Goal: Transaction & Acquisition: Purchase product/service

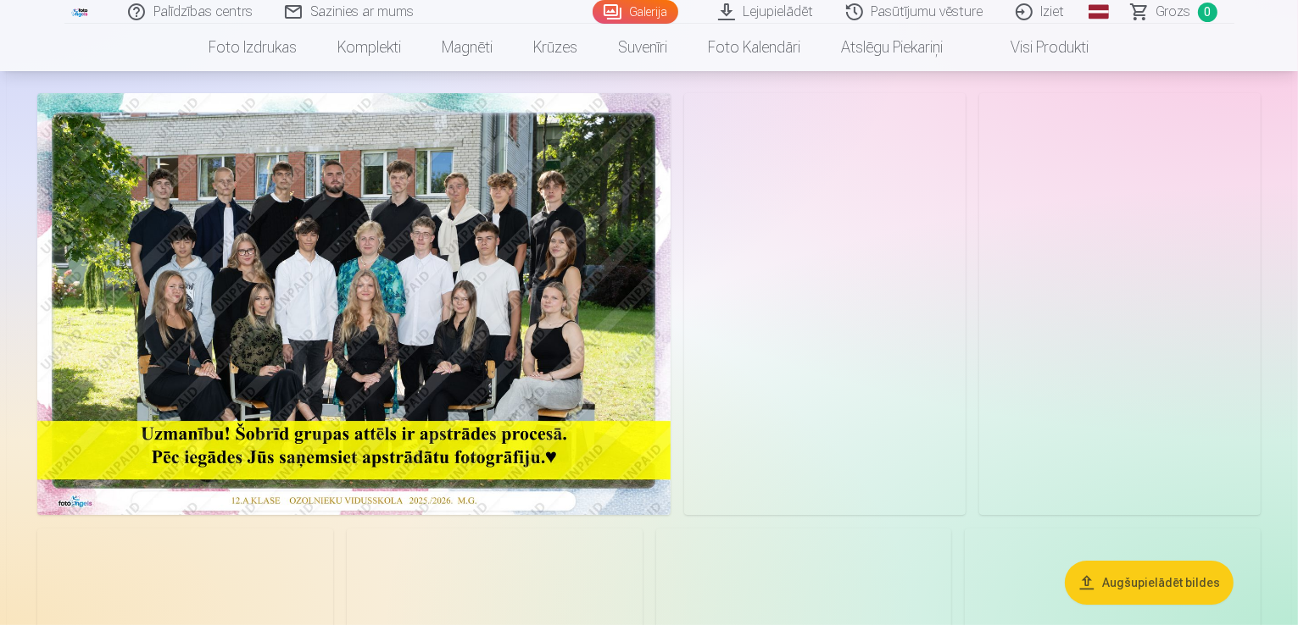
scroll to position [85, 0]
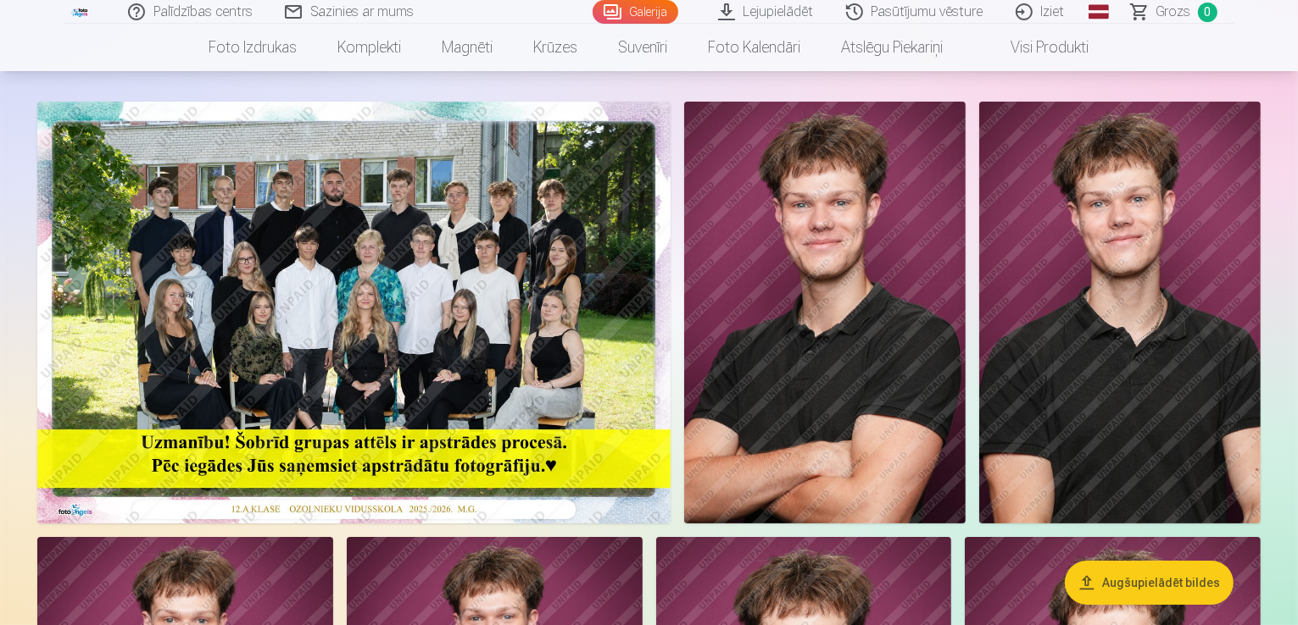
click at [1153, 587] on button "Augšupielādēt bildes" at bounding box center [1148, 583] width 169 height 44
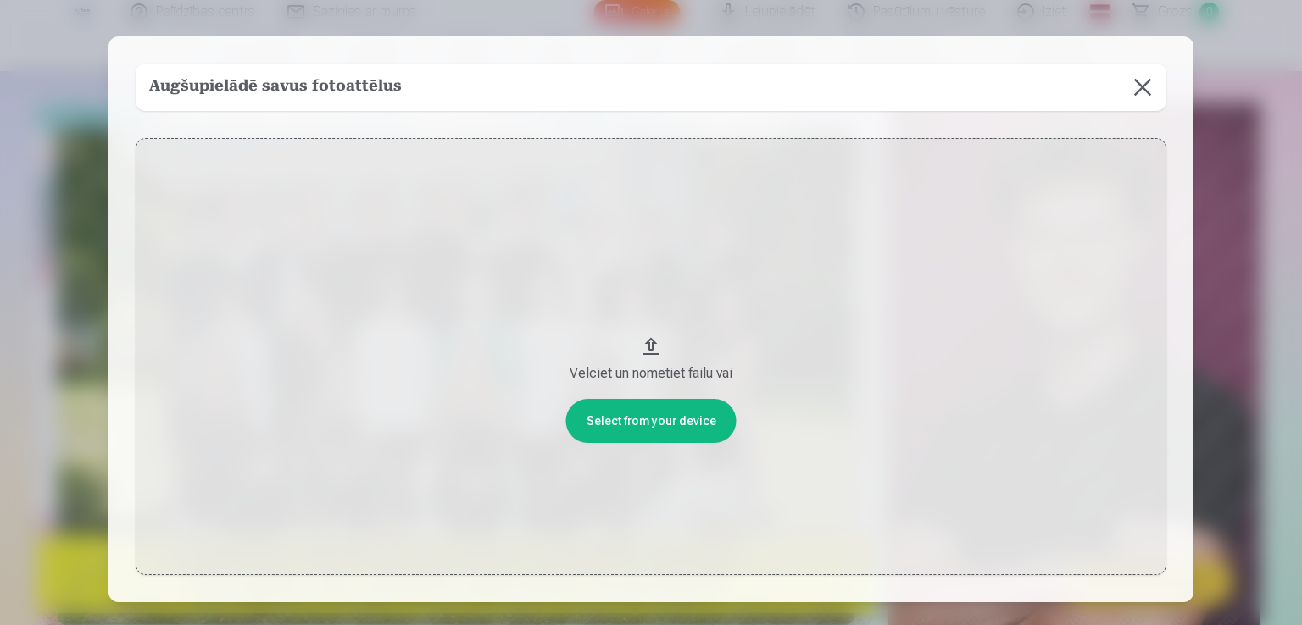
click at [1146, 88] on button at bounding box center [1142, 87] width 47 height 47
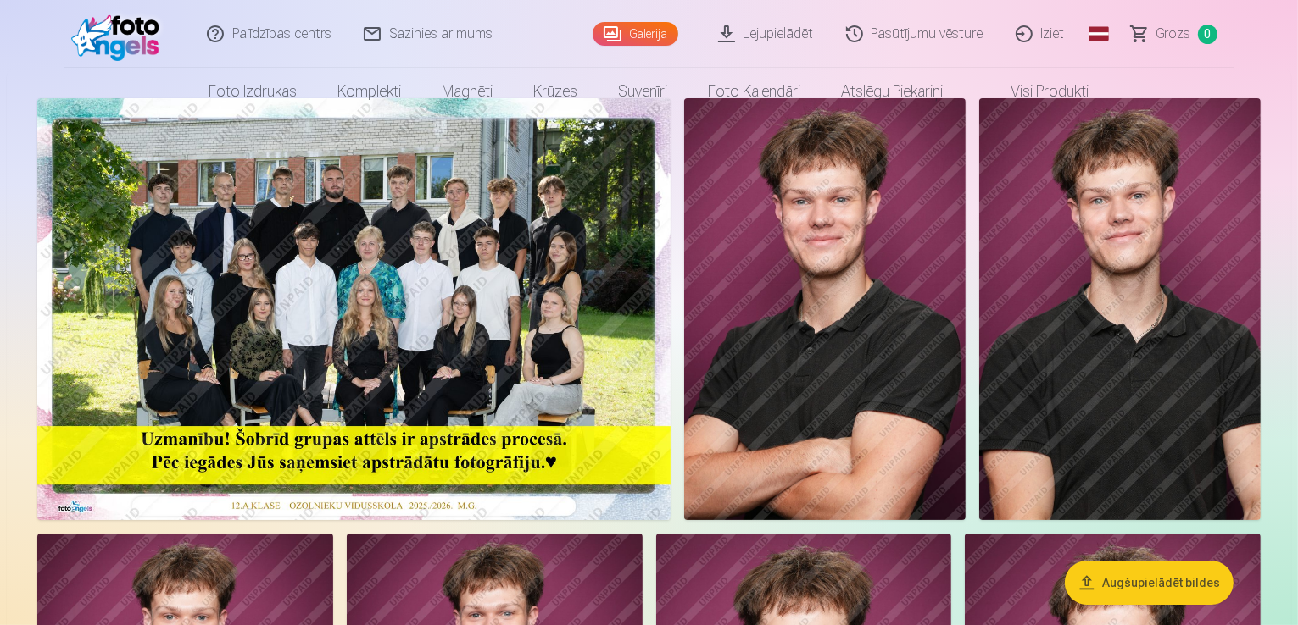
scroll to position [0, 0]
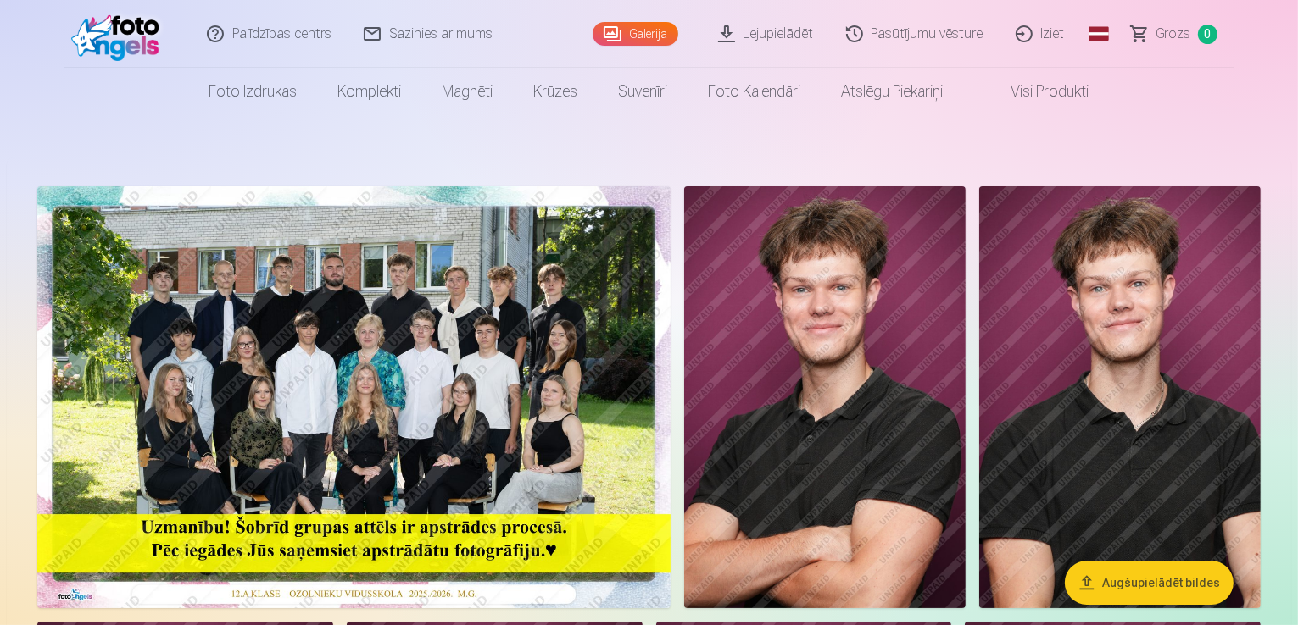
click at [776, 36] on link "Lejupielādēt" at bounding box center [767, 34] width 128 height 68
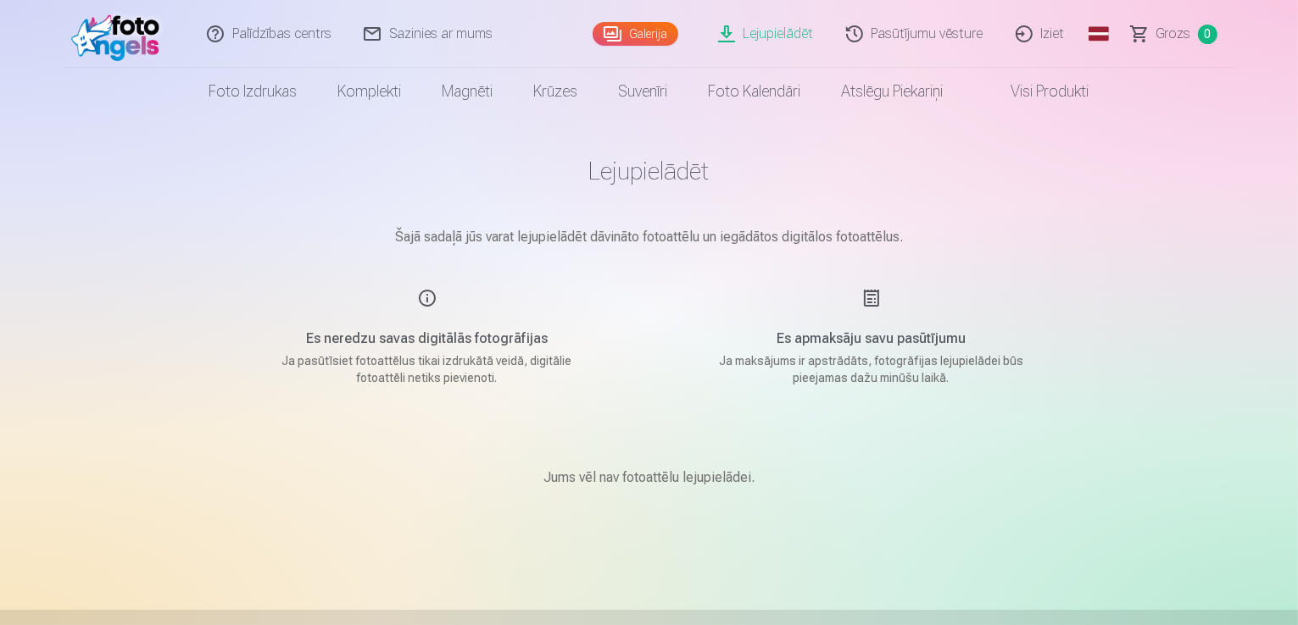
click at [1112, 178] on div "Lejupielādēt Šajā sadaļā jūs varat lejupielādēt dāvināto fotoattēlu un iegādāto…" at bounding box center [649, 538] width 1017 height 1076
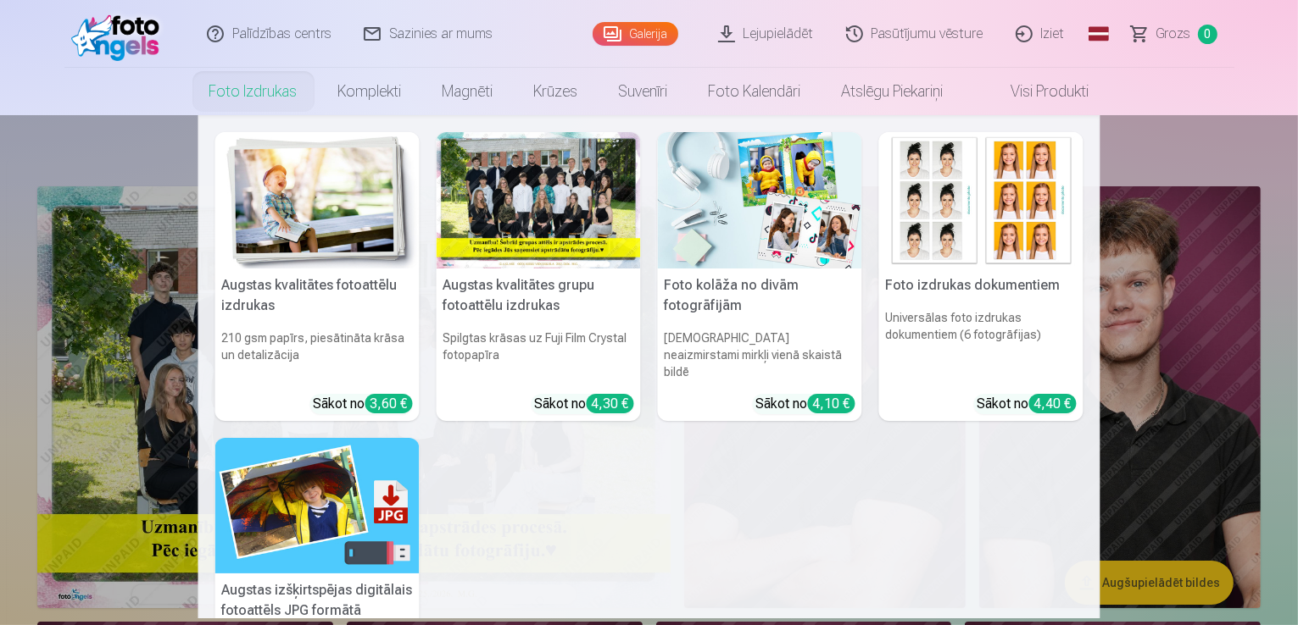
click at [261, 90] on link "Foto izdrukas" at bounding box center [253, 91] width 129 height 47
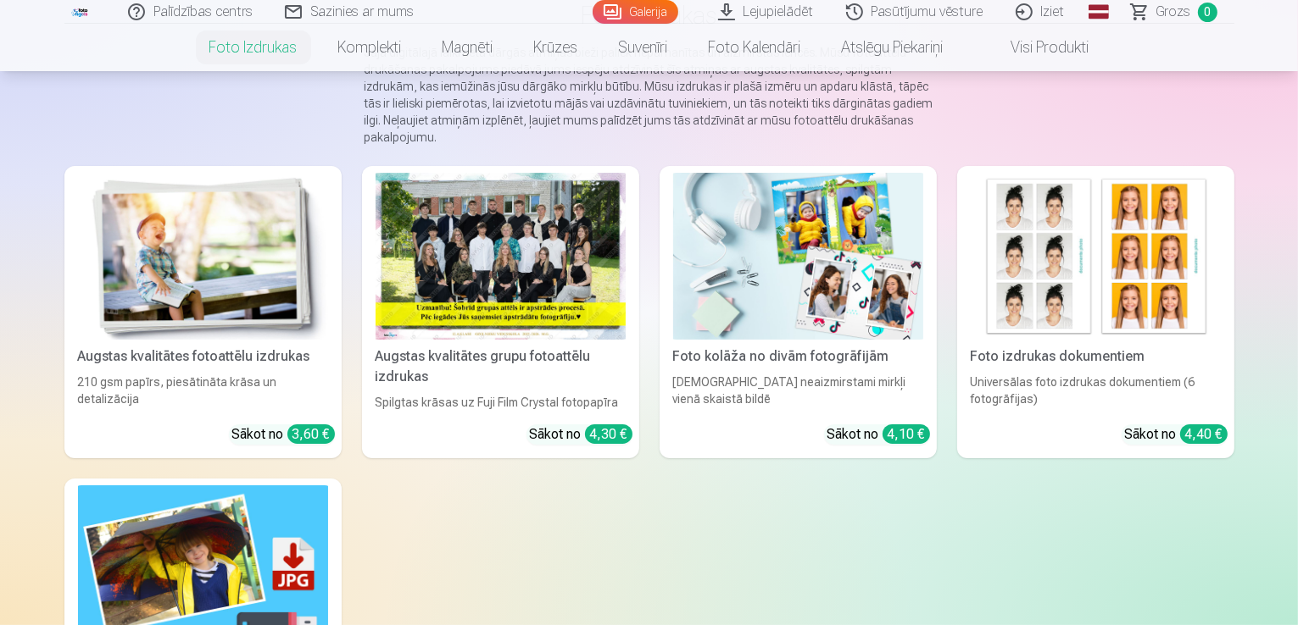
scroll to position [509, 0]
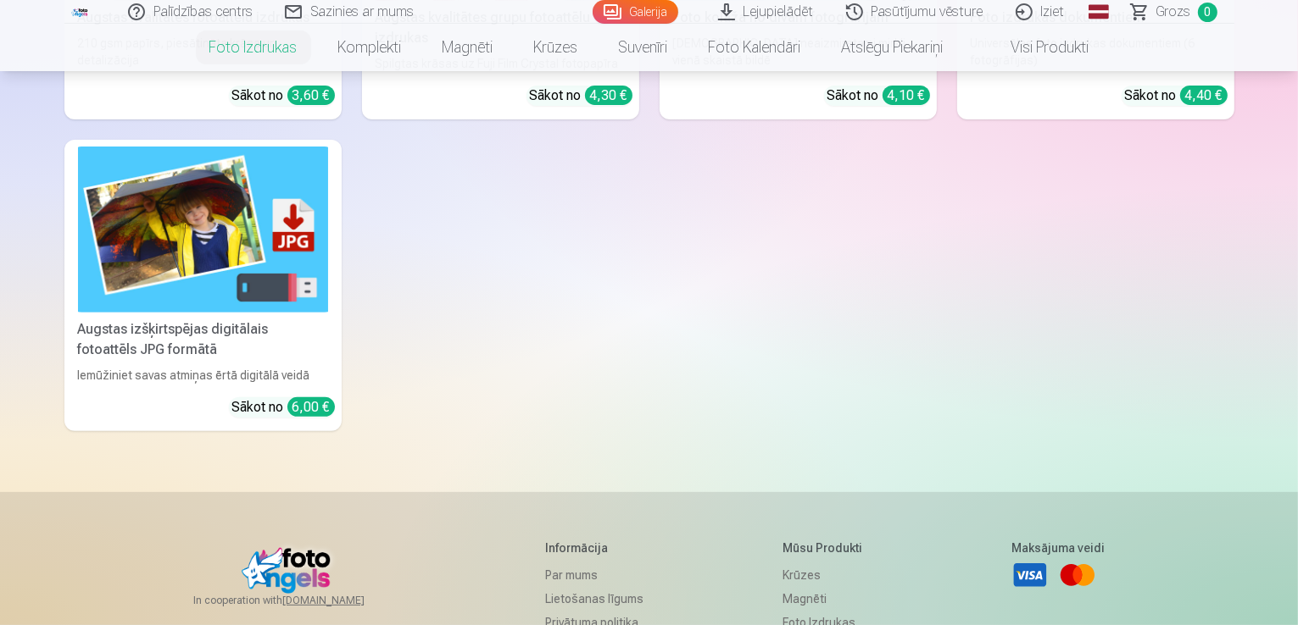
click at [149, 255] on img at bounding box center [203, 230] width 250 height 167
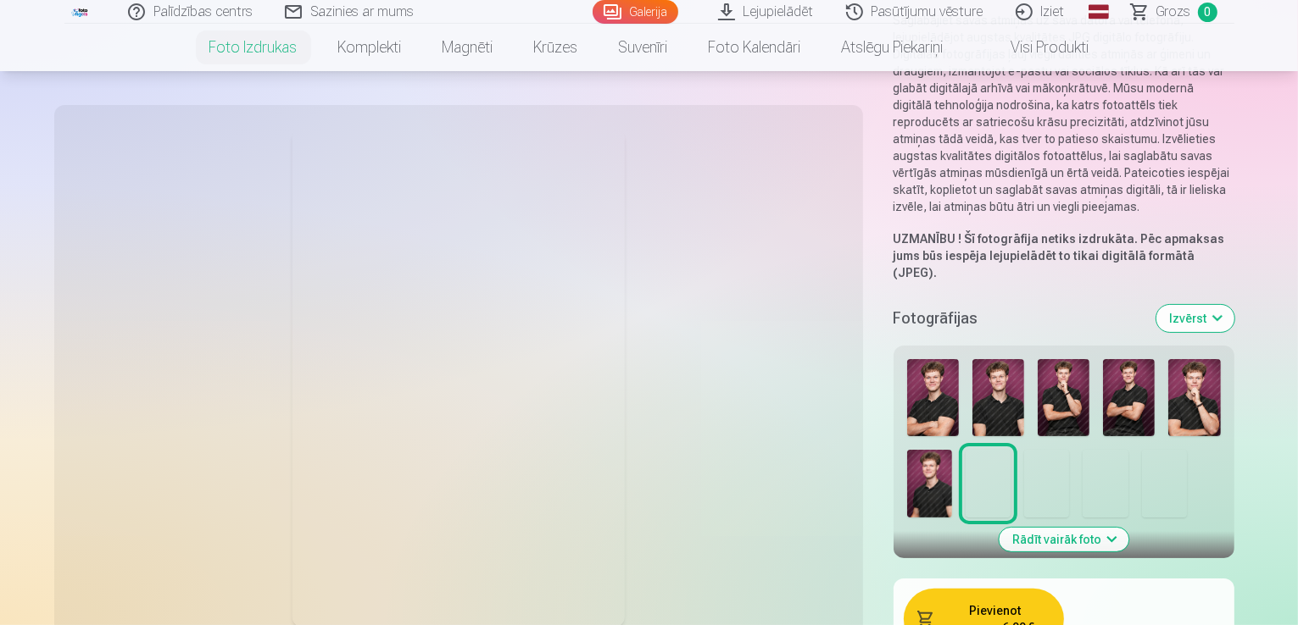
scroll to position [254, 0]
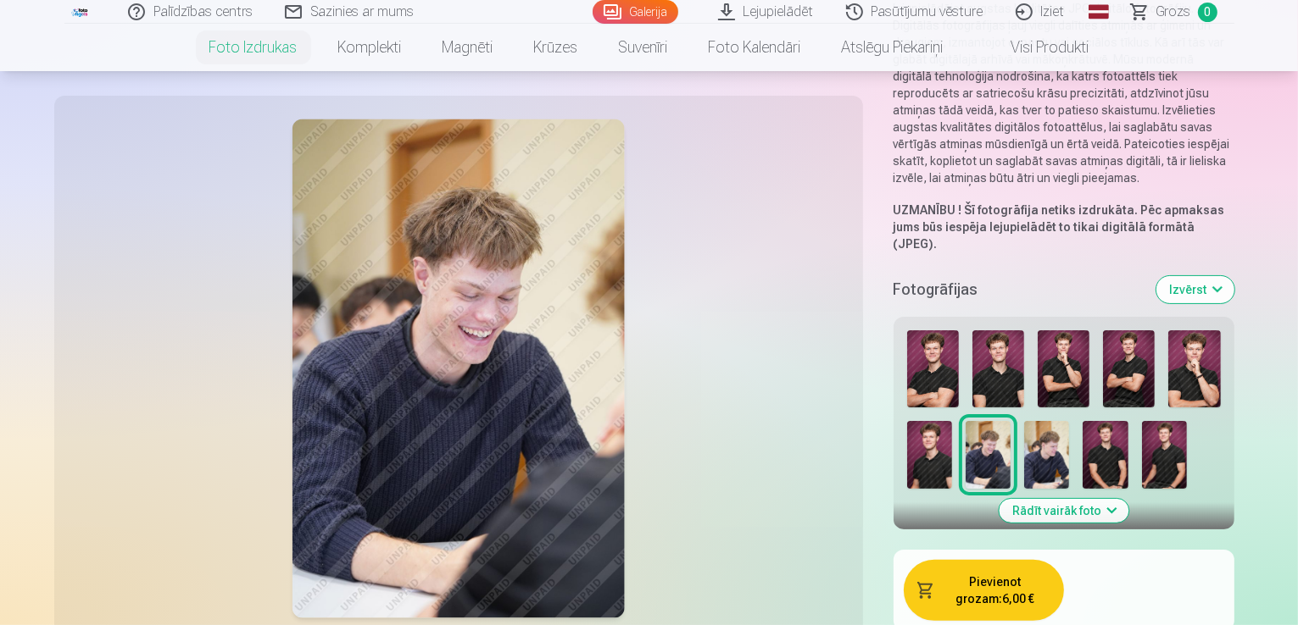
click at [957, 560] on button "Pievienot grozam : 6,00 €" at bounding box center [983, 590] width 160 height 61
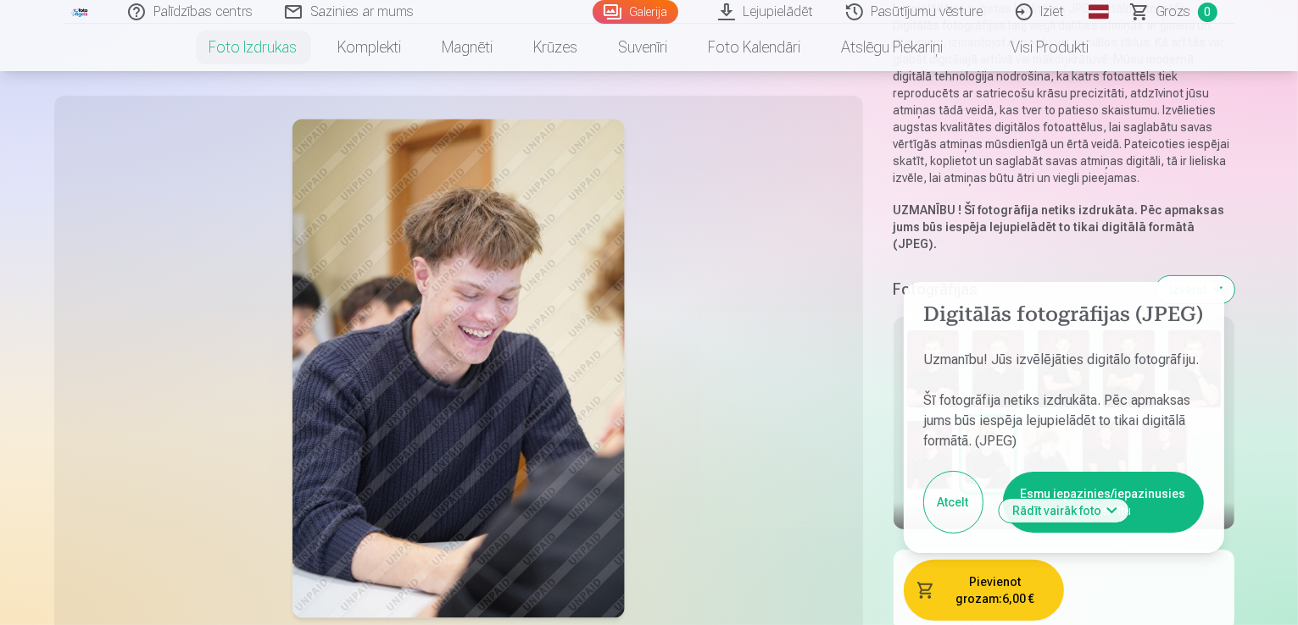
click at [930, 472] on button "Atcelt" at bounding box center [953, 502] width 58 height 61
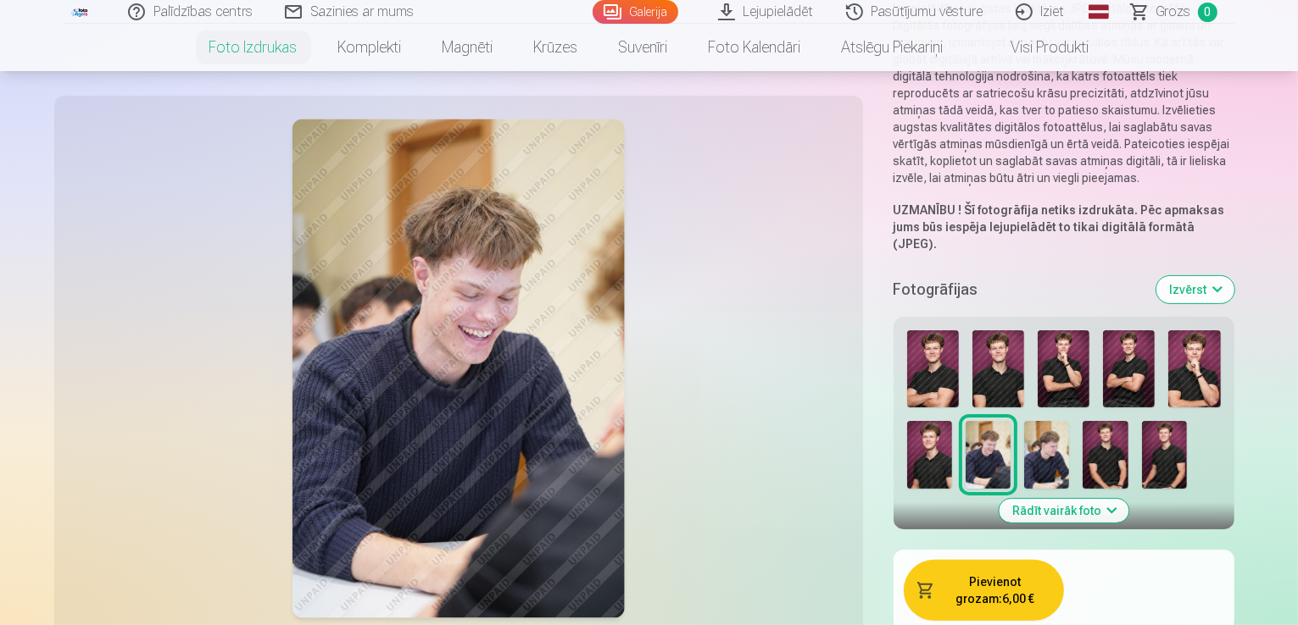
click at [907, 331] on img at bounding box center [933, 370] width 52 height 78
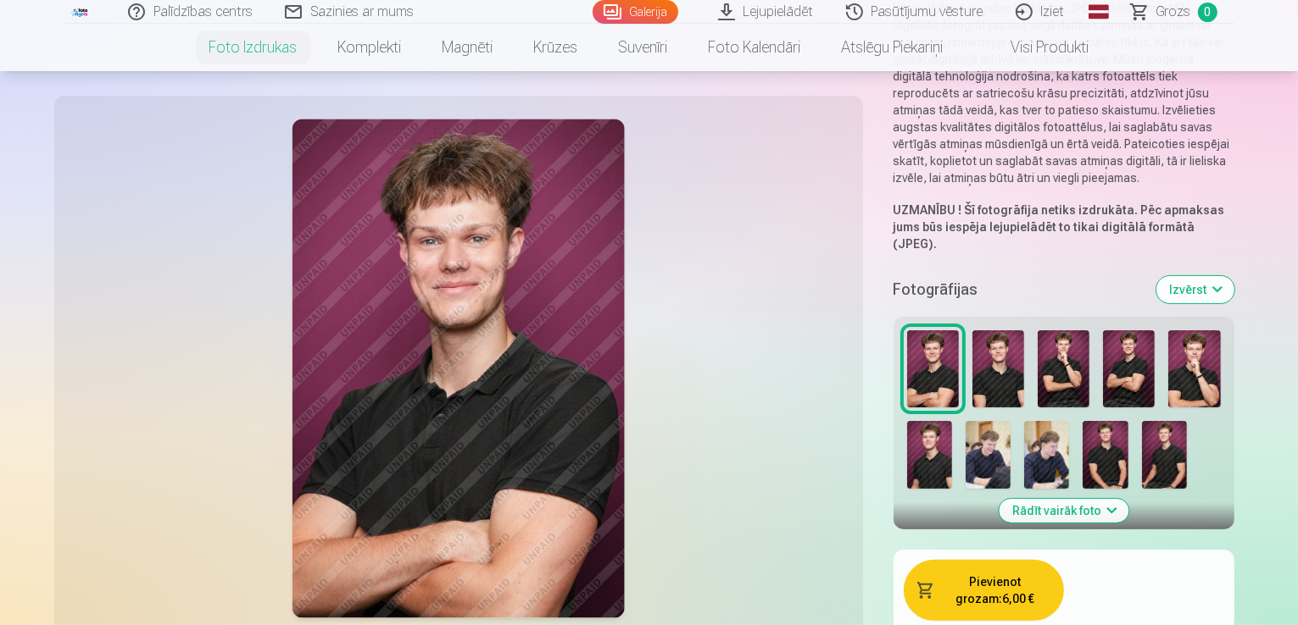
click at [972, 331] on img at bounding box center [998, 370] width 52 height 78
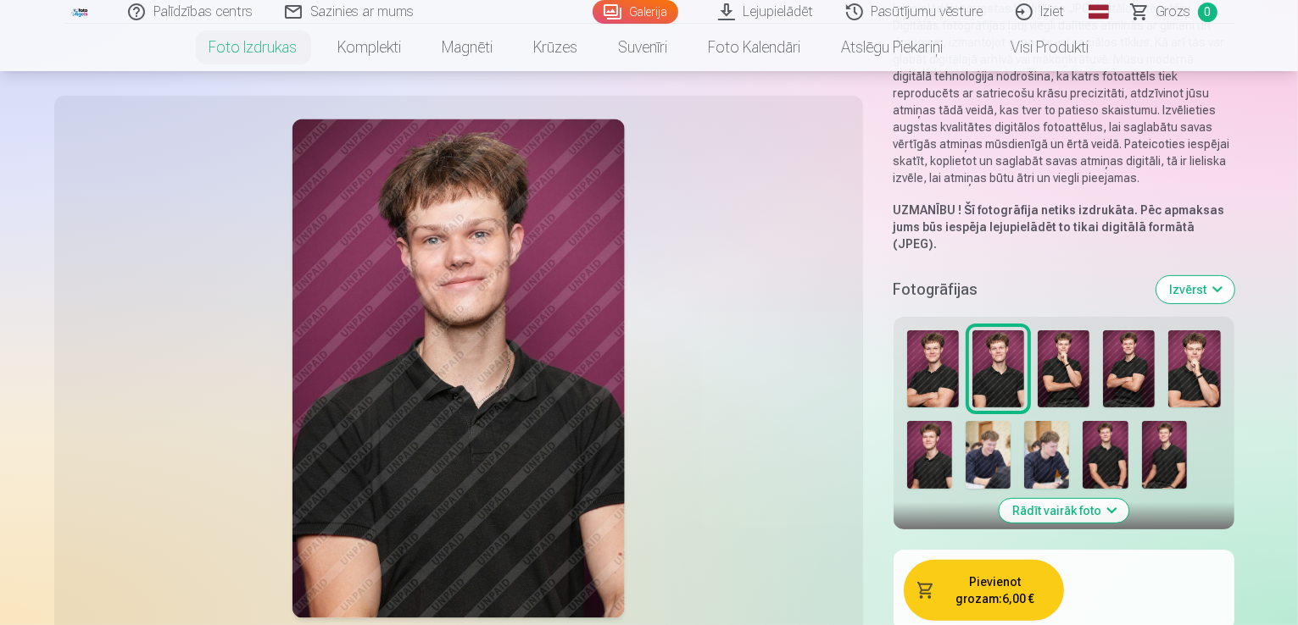
click at [1037, 331] on img at bounding box center [1063, 370] width 52 height 78
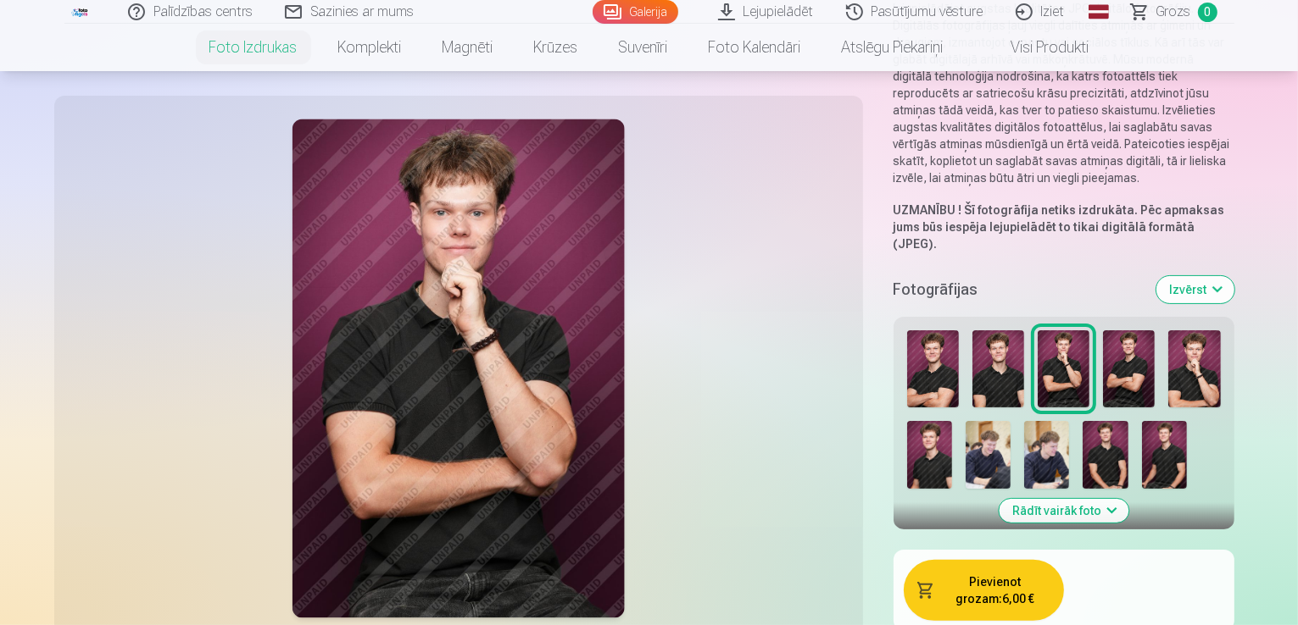
click at [1115, 499] on button "Rādīt vairāk foto" at bounding box center [1063, 511] width 130 height 24
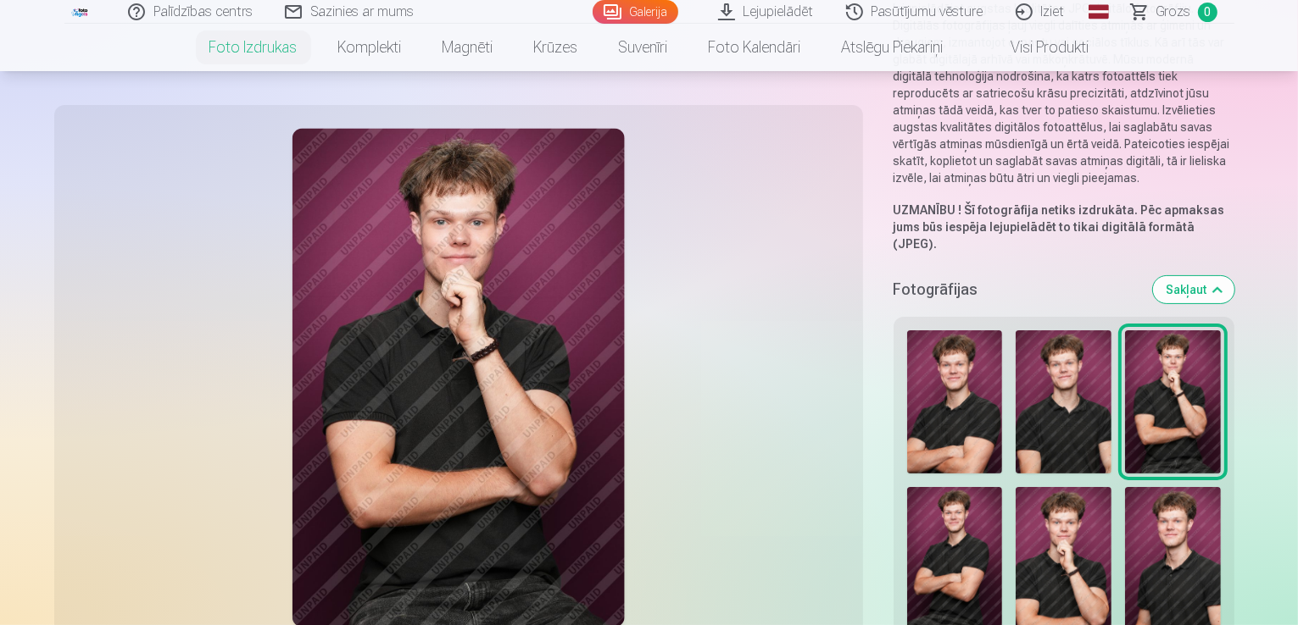
click at [908, 356] on img at bounding box center [955, 402] width 96 height 143
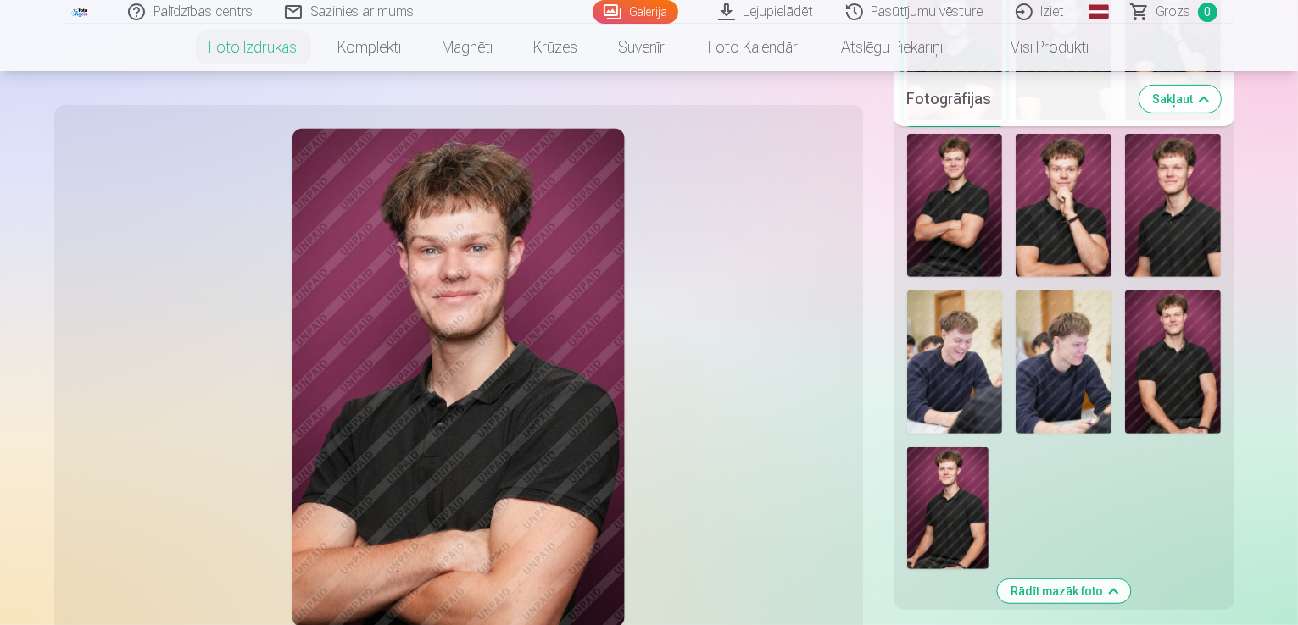
scroll to position [509, 0]
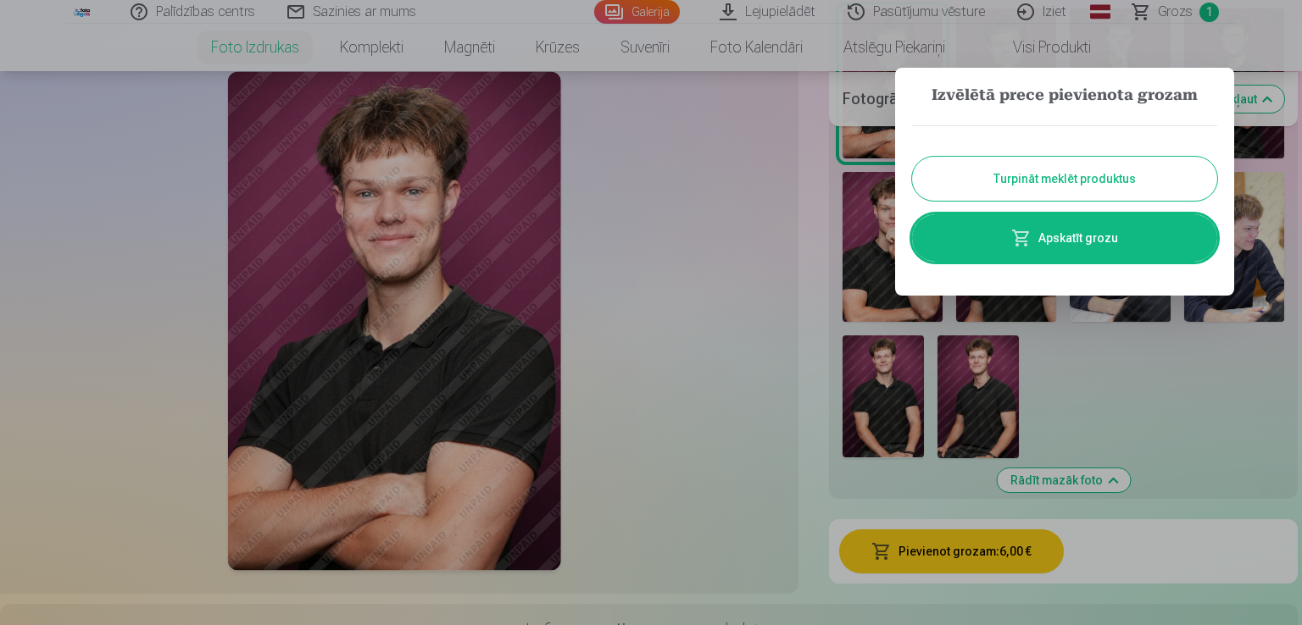
click at [1062, 172] on button "Turpināt meklēt produktus" at bounding box center [1064, 179] width 305 height 44
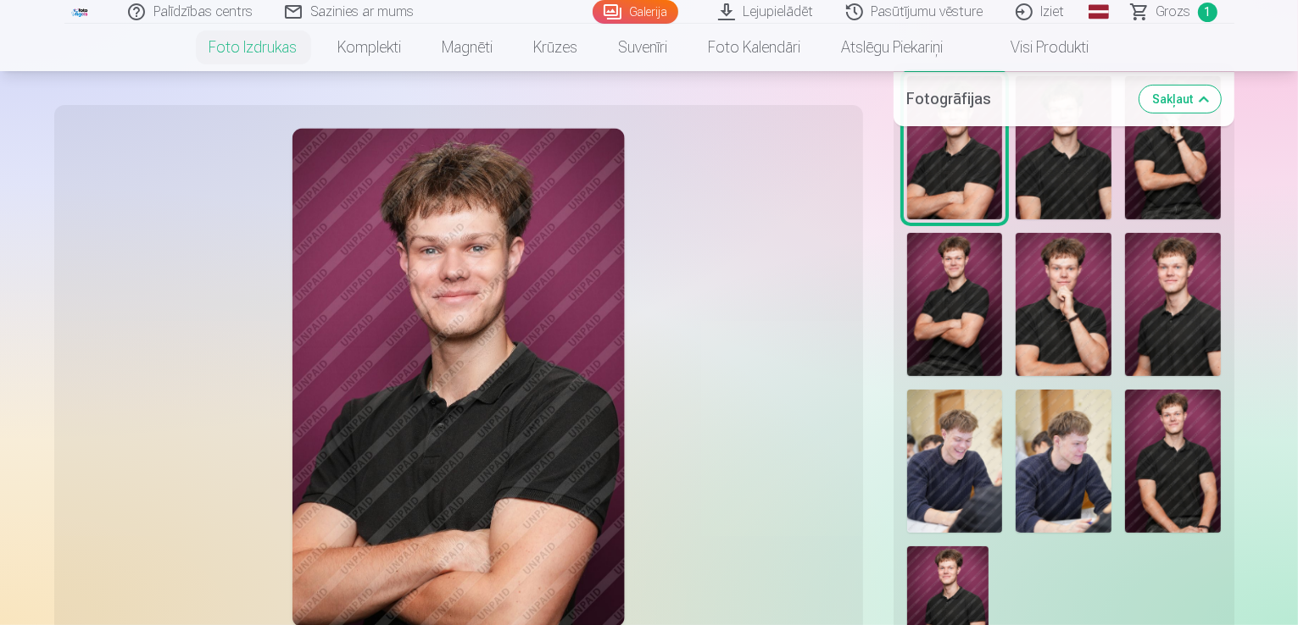
click at [1015, 143] on img at bounding box center [1063, 147] width 96 height 143
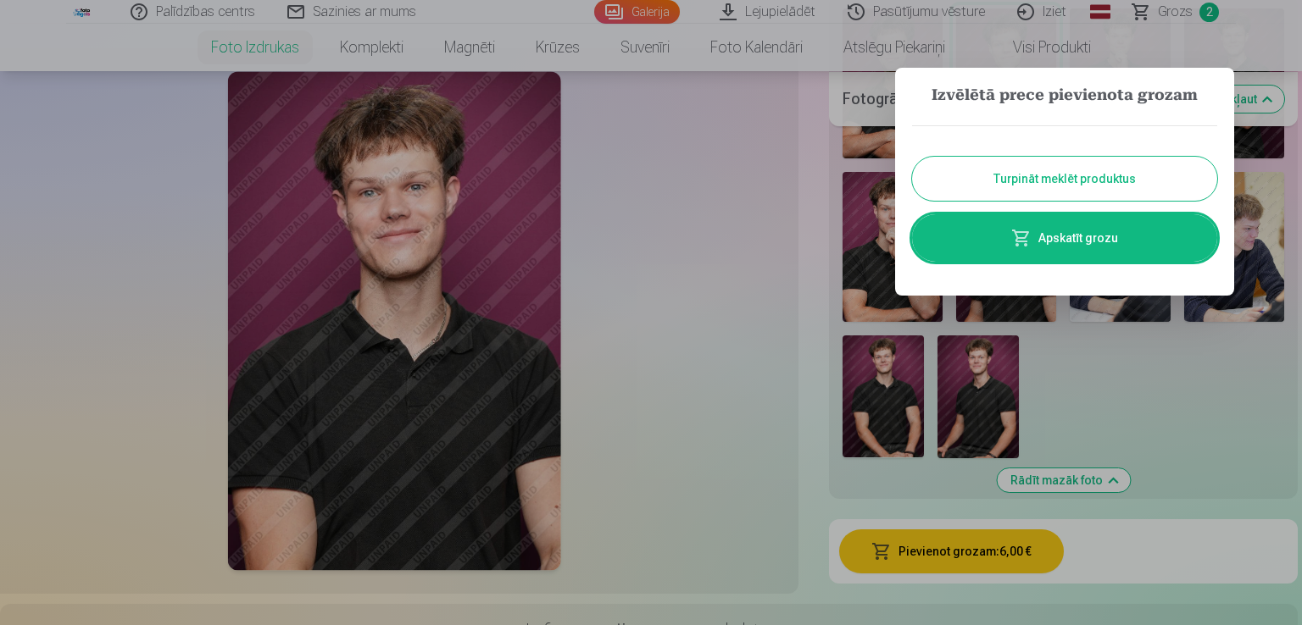
click at [1080, 242] on link "Apskatīt grozu" at bounding box center [1064, 237] width 305 height 47
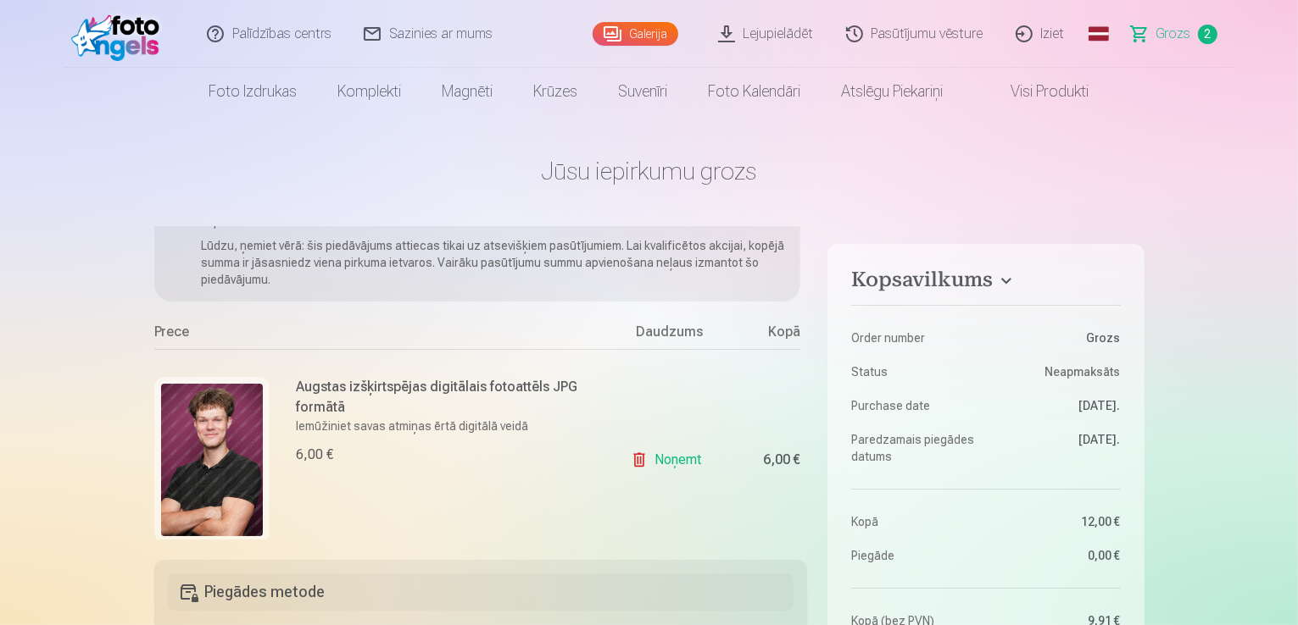
scroll to position [85, 0]
click at [669, 453] on link "Noņemt" at bounding box center [669, 460] width 77 height 34
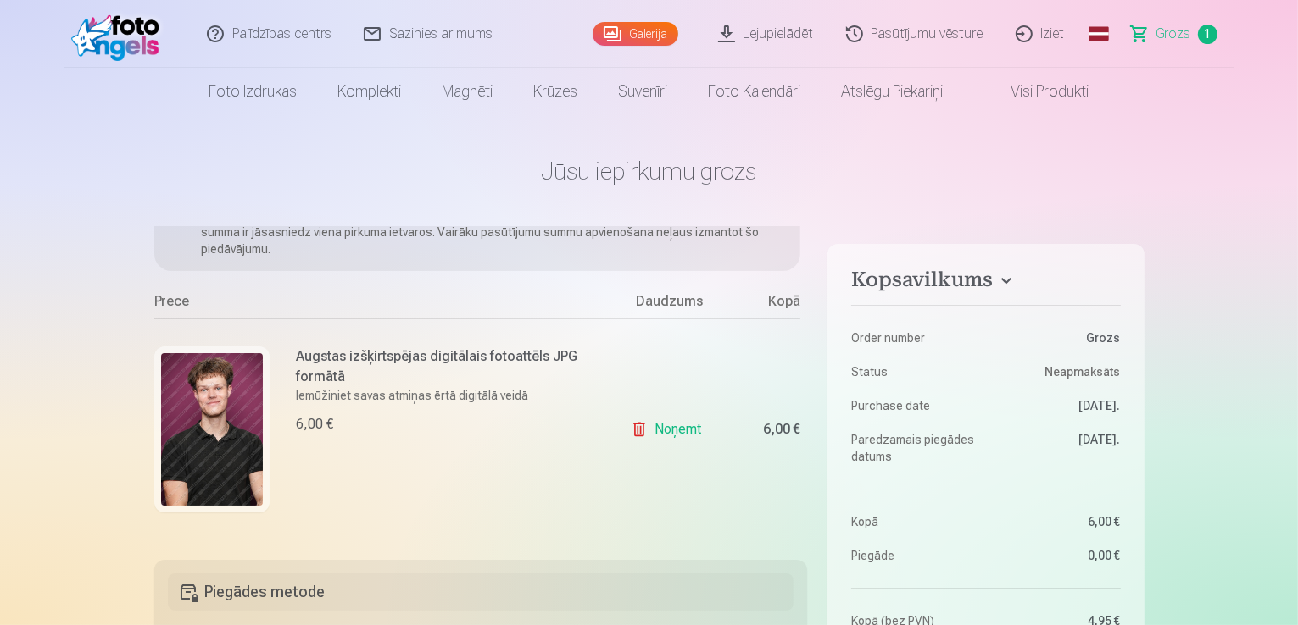
click at [673, 431] on link "Noņemt" at bounding box center [669, 430] width 77 height 34
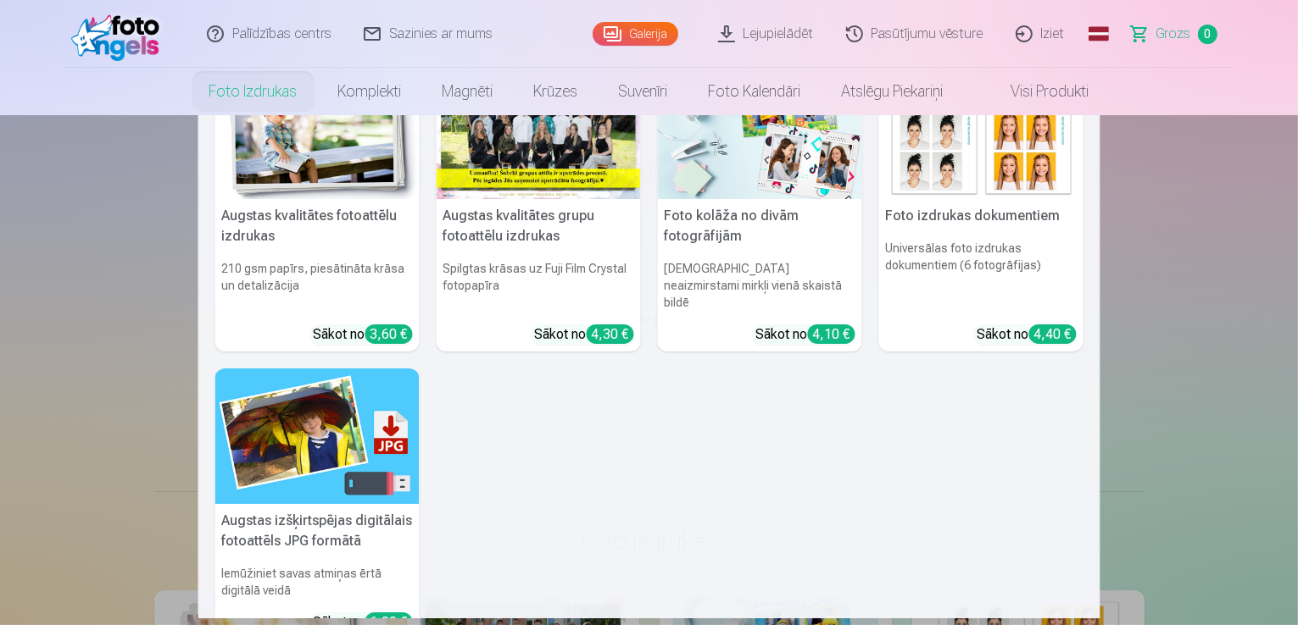
scroll to position [0, 0]
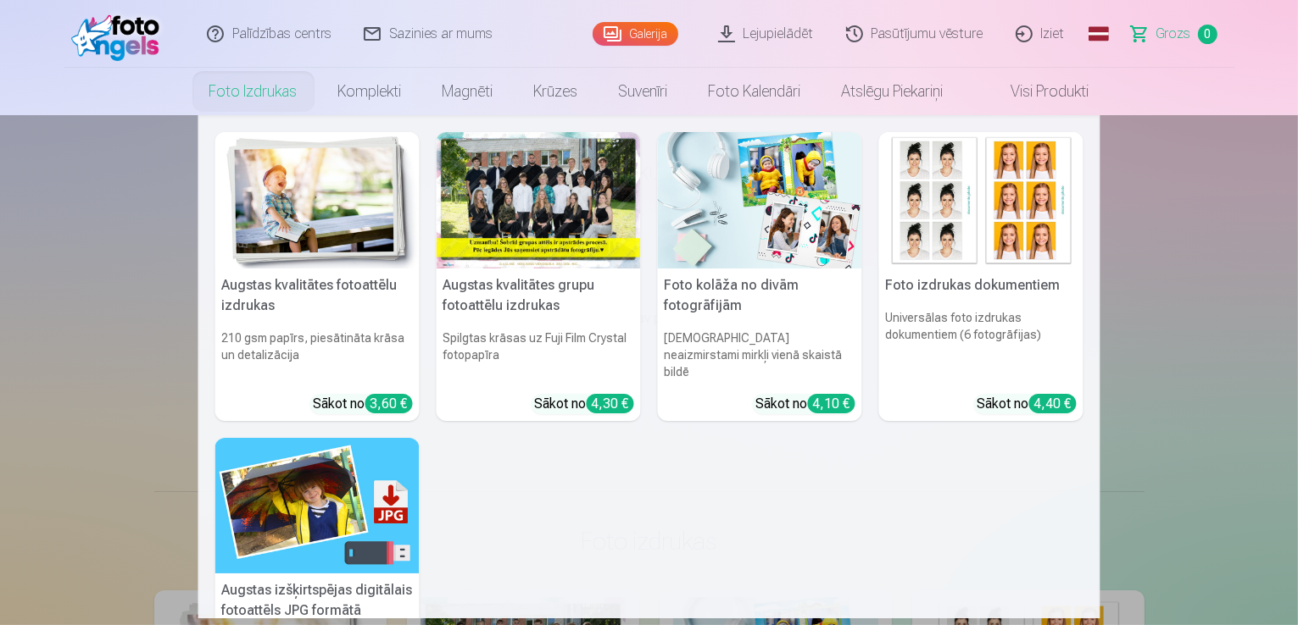
click at [320, 240] on img at bounding box center [317, 200] width 204 height 136
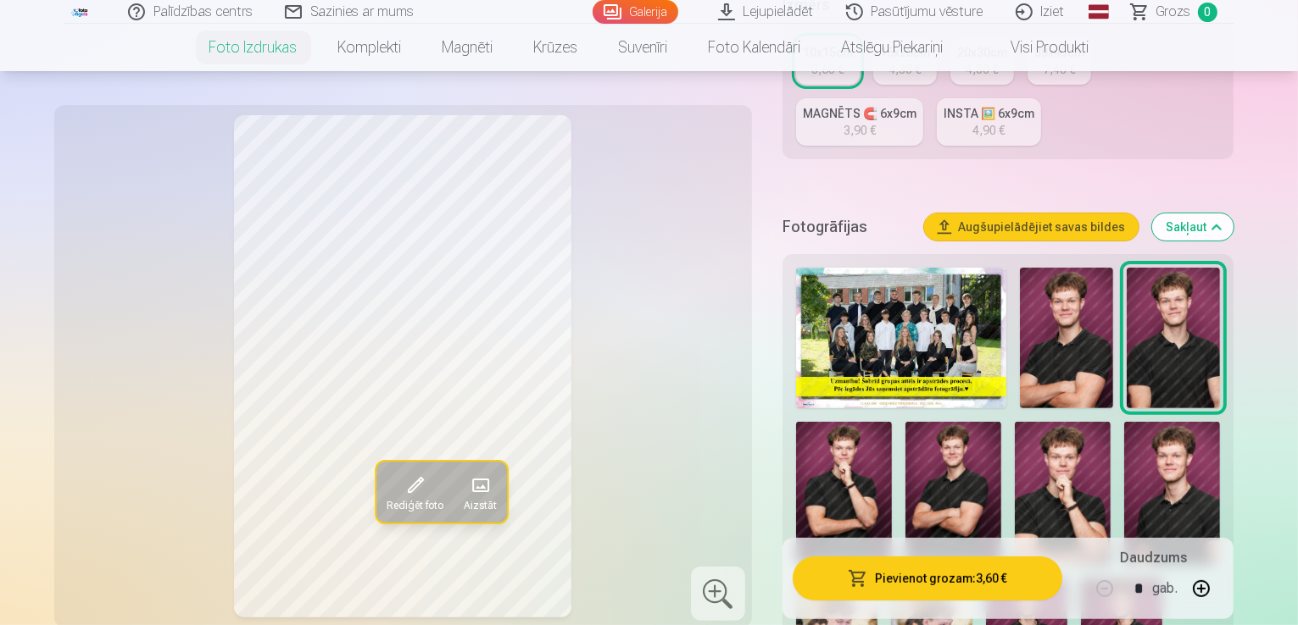
scroll to position [339, 0]
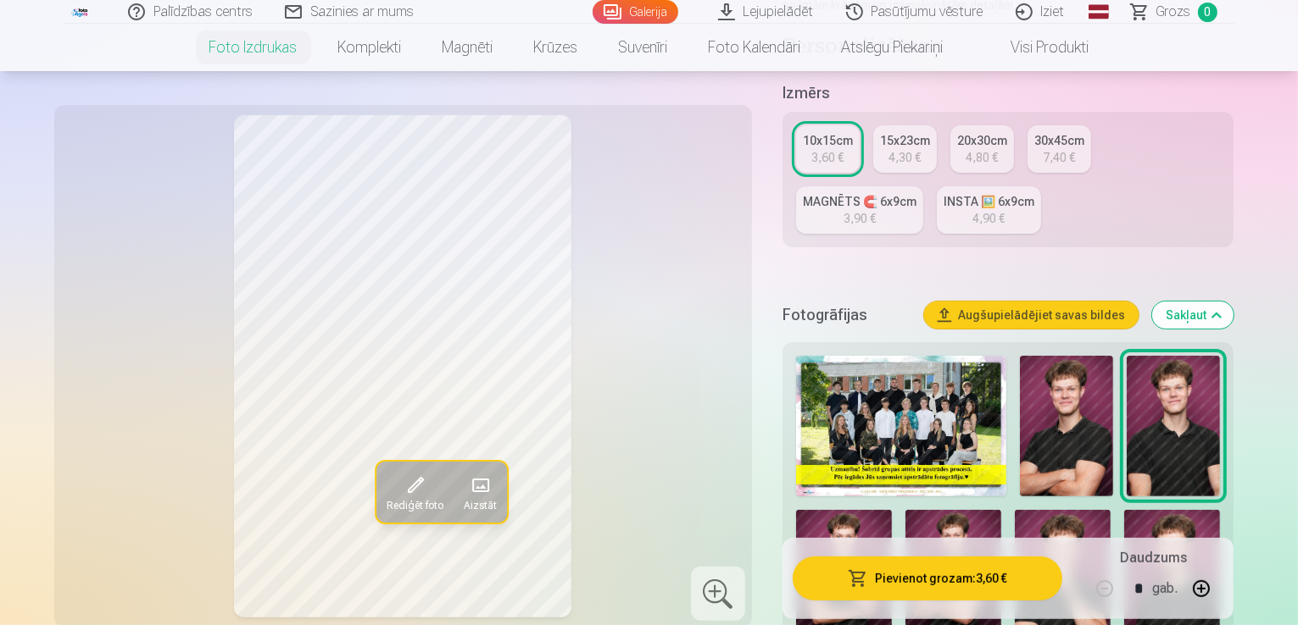
click at [904, 372] on img at bounding box center [901, 426] width 210 height 141
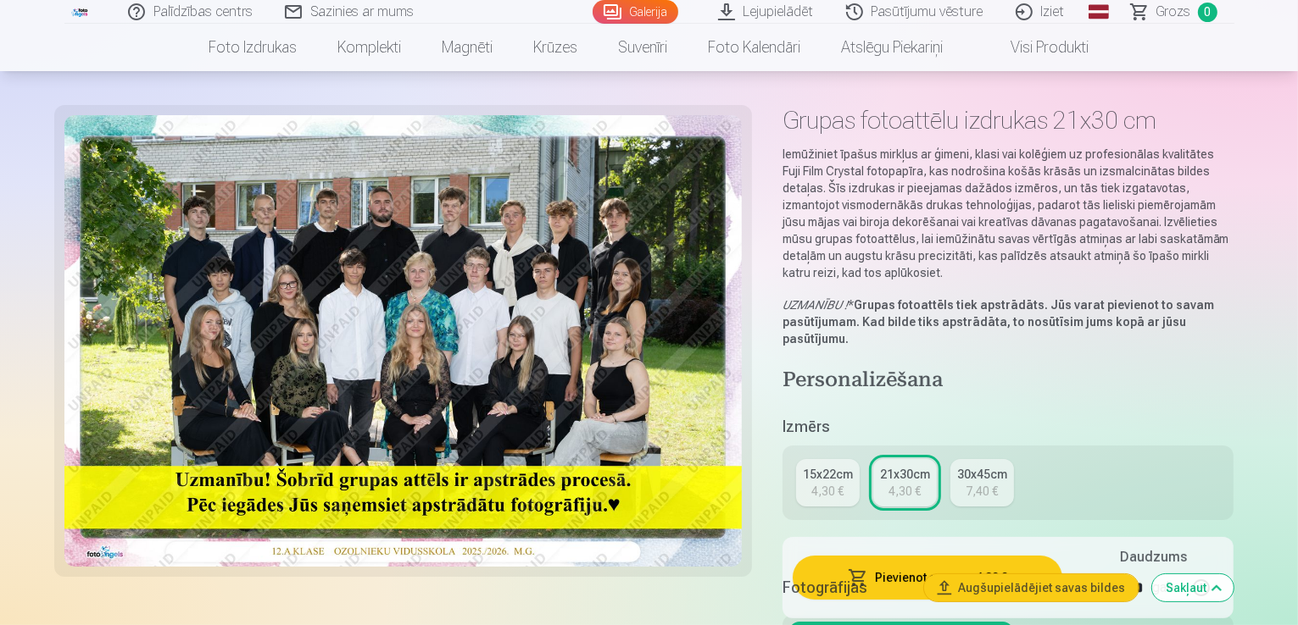
scroll to position [85, 0]
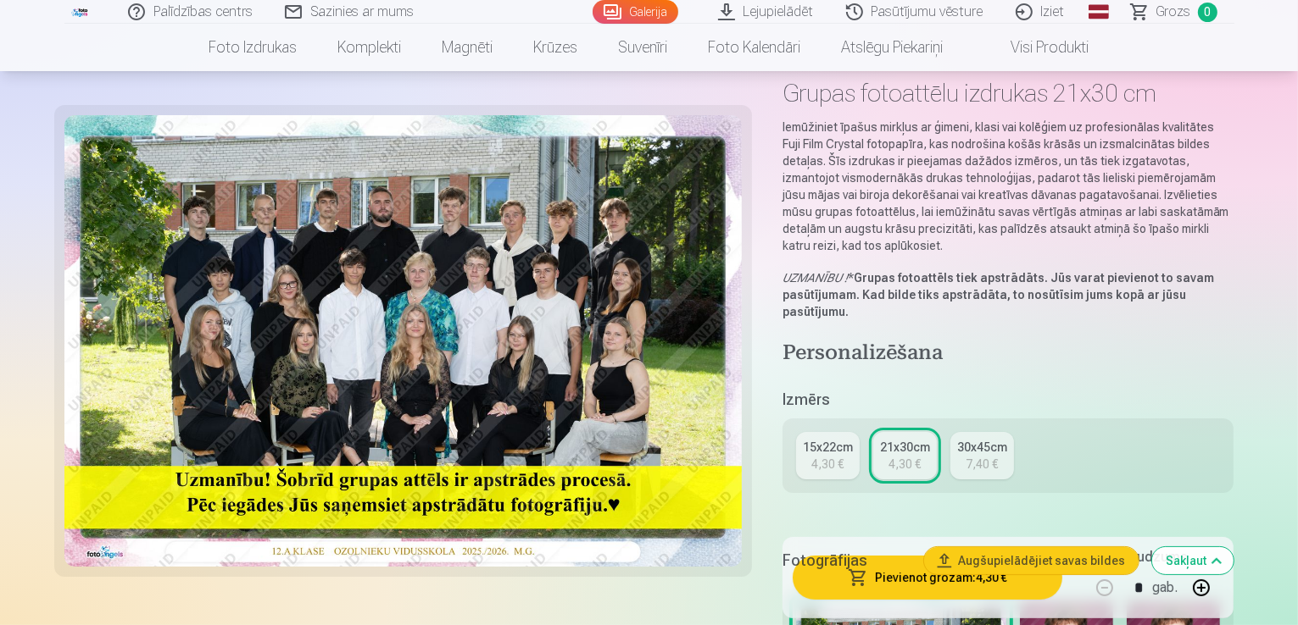
click at [837, 456] on div "4,30 €" at bounding box center [827, 464] width 32 height 17
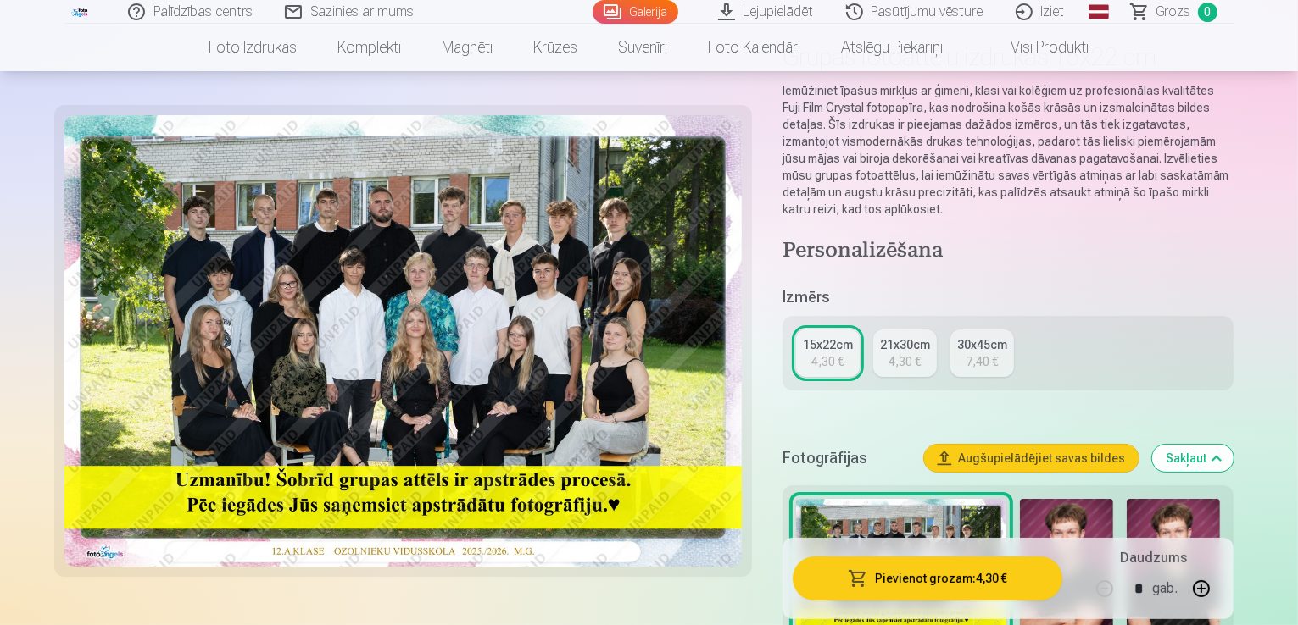
scroll to position [254, 0]
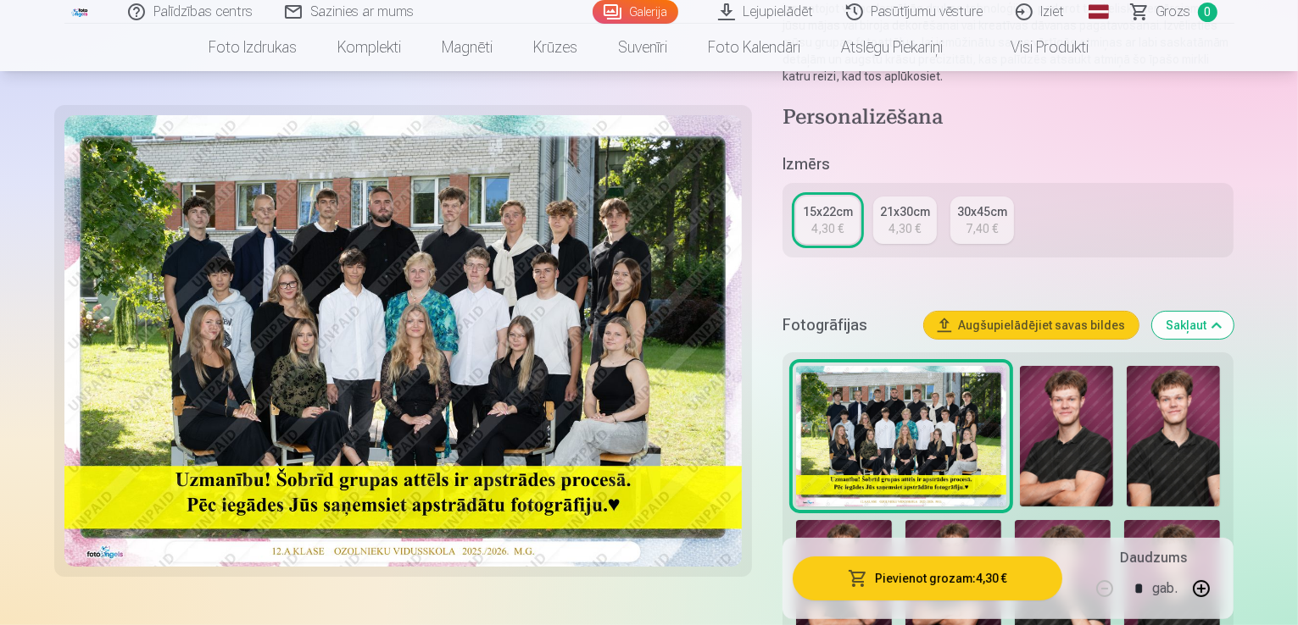
click at [973, 576] on button "Pievienot grozam : 4,30 €" at bounding box center [927, 578] width 270 height 44
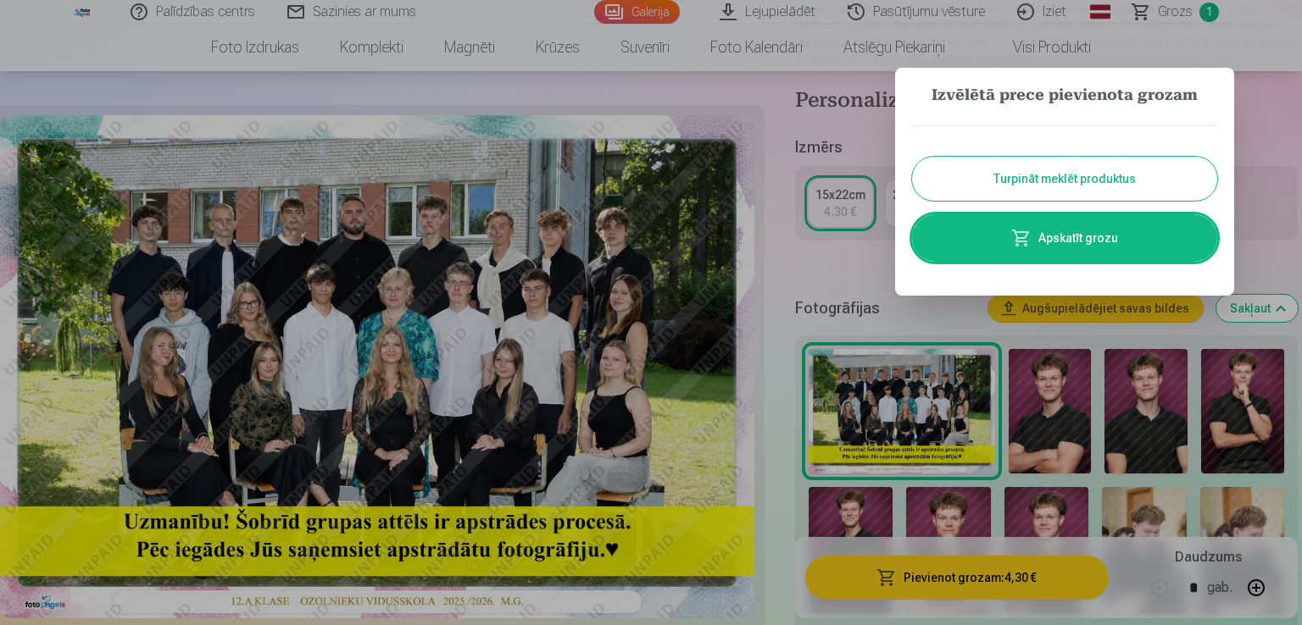
click at [1077, 182] on button "Turpināt meklēt produktus" at bounding box center [1064, 179] width 305 height 44
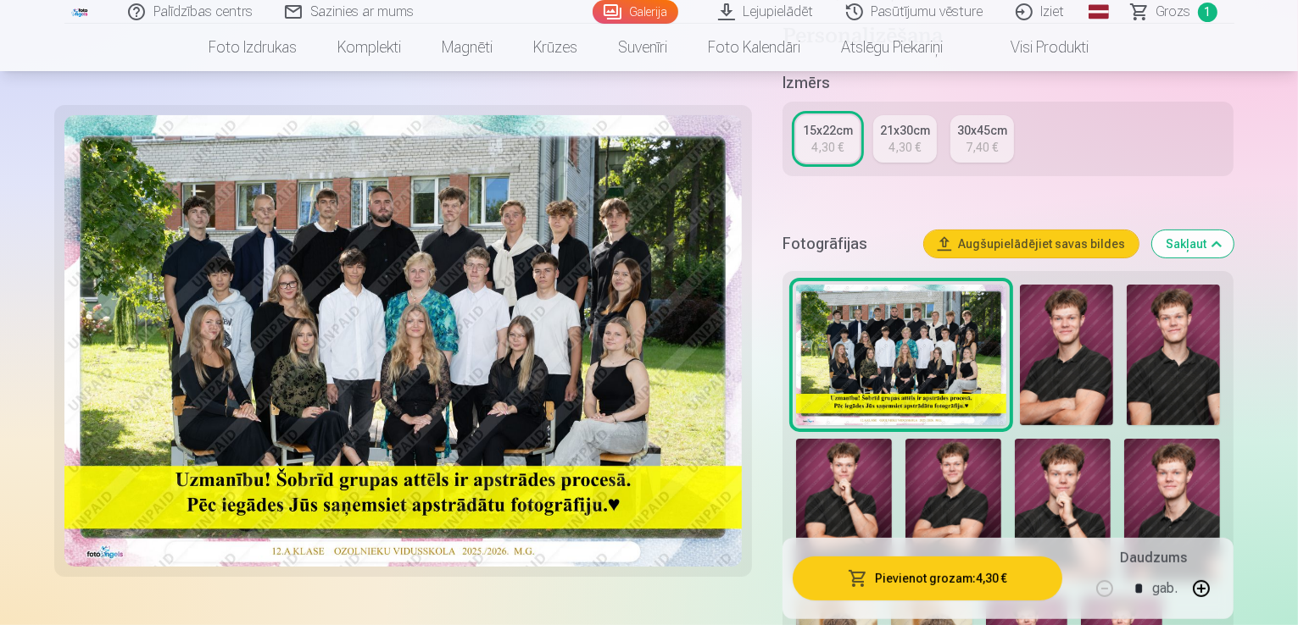
scroll to position [339, 0]
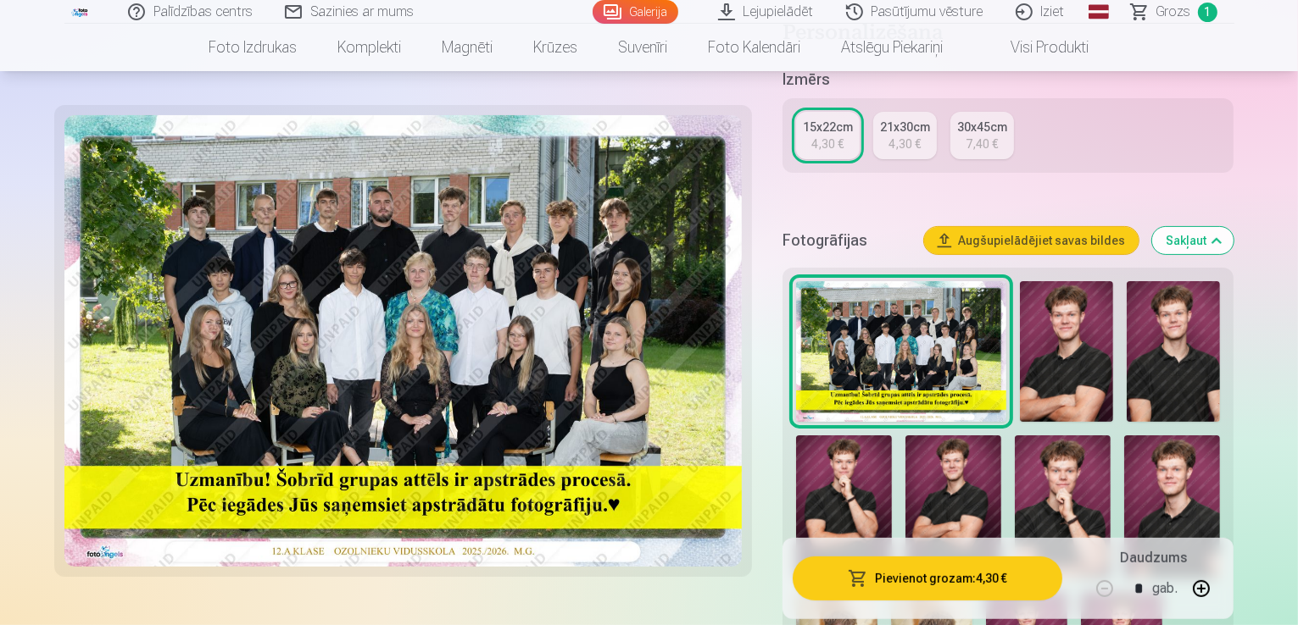
click at [1069, 340] on img at bounding box center [1066, 351] width 93 height 141
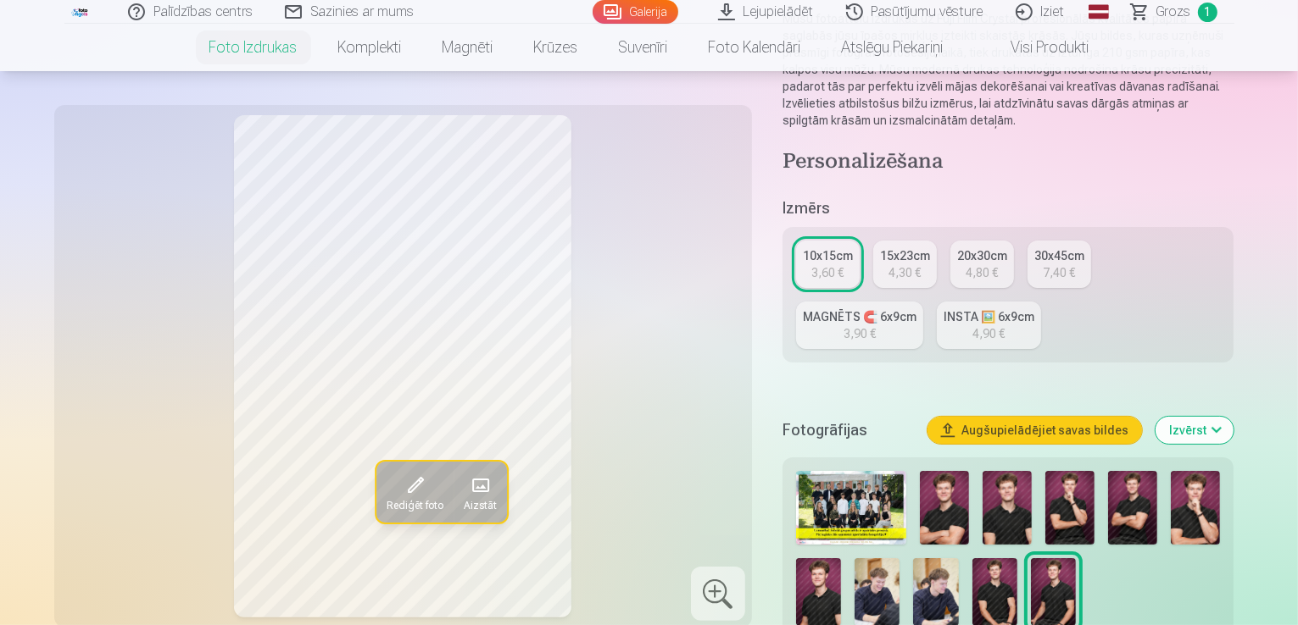
scroll to position [254, 0]
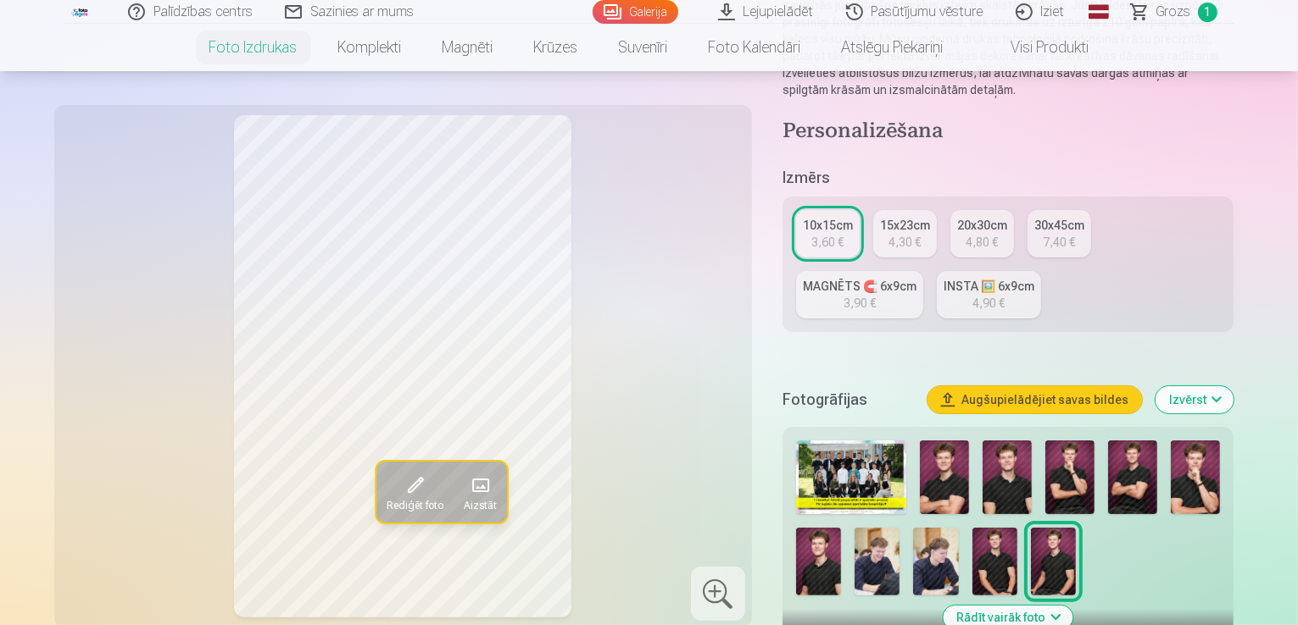
click at [963, 441] on img at bounding box center [944, 478] width 49 height 74
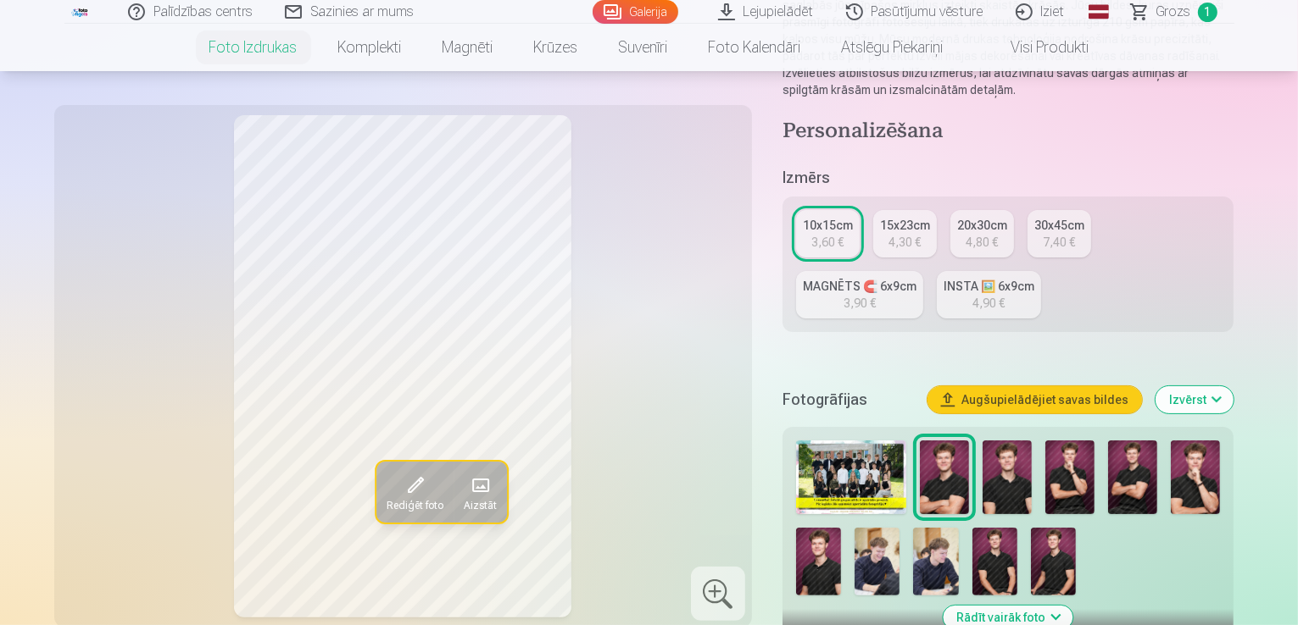
click at [847, 217] on div "10x15cm" at bounding box center [828, 225] width 50 height 17
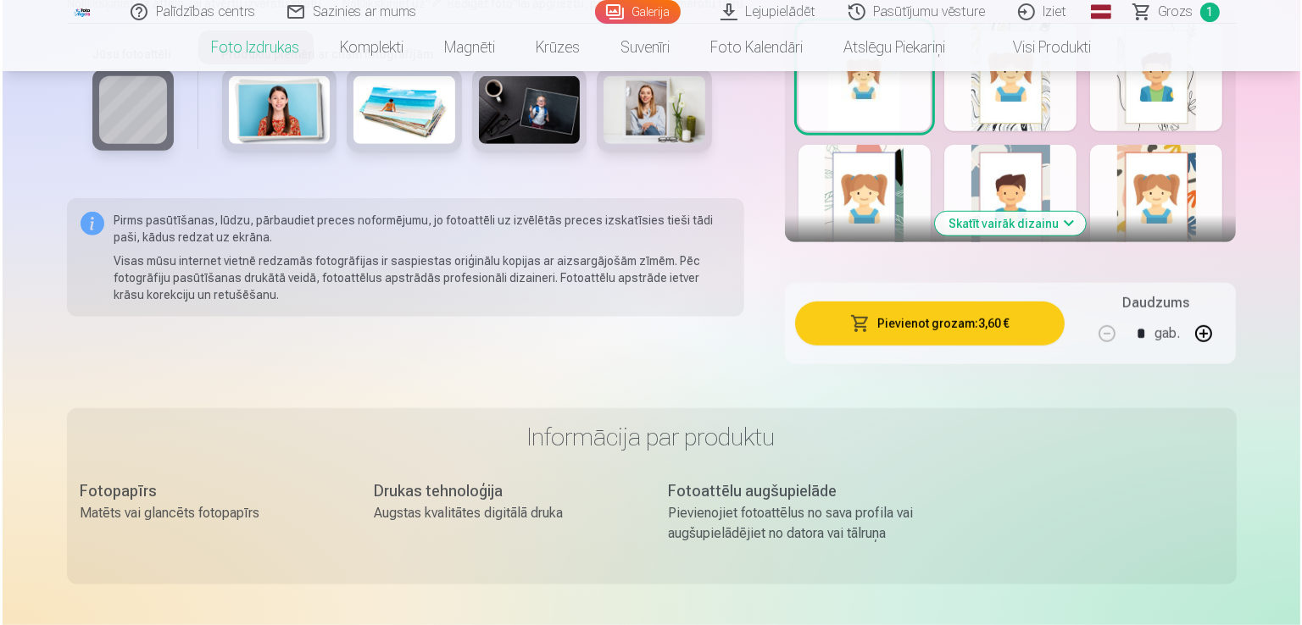
scroll to position [1017, 0]
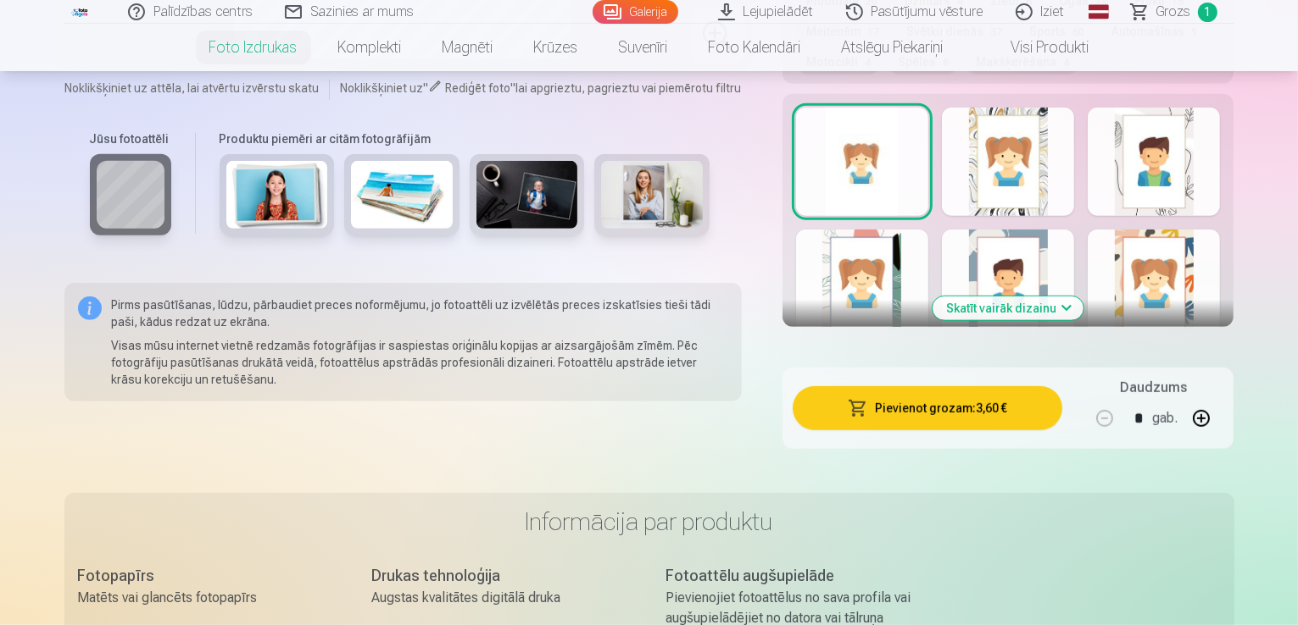
click at [967, 386] on button "Pievienot grozam : 3,60 €" at bounding box center [927, 408] width 270 height 44
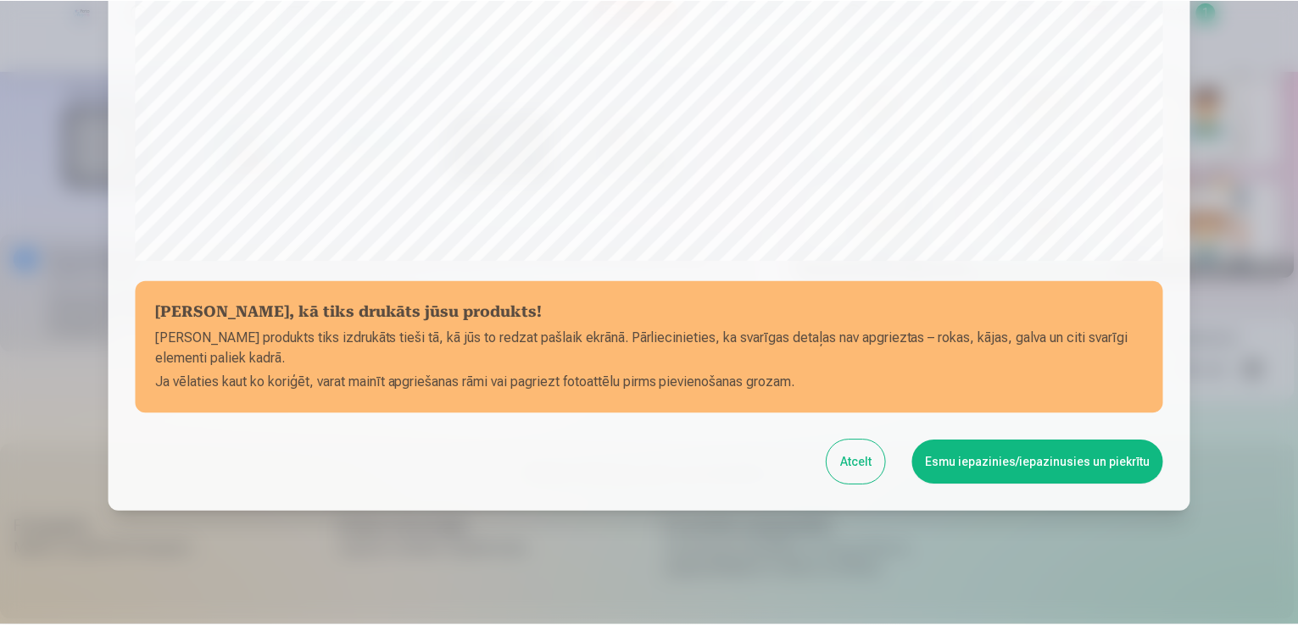
scroll to position [595, 0]
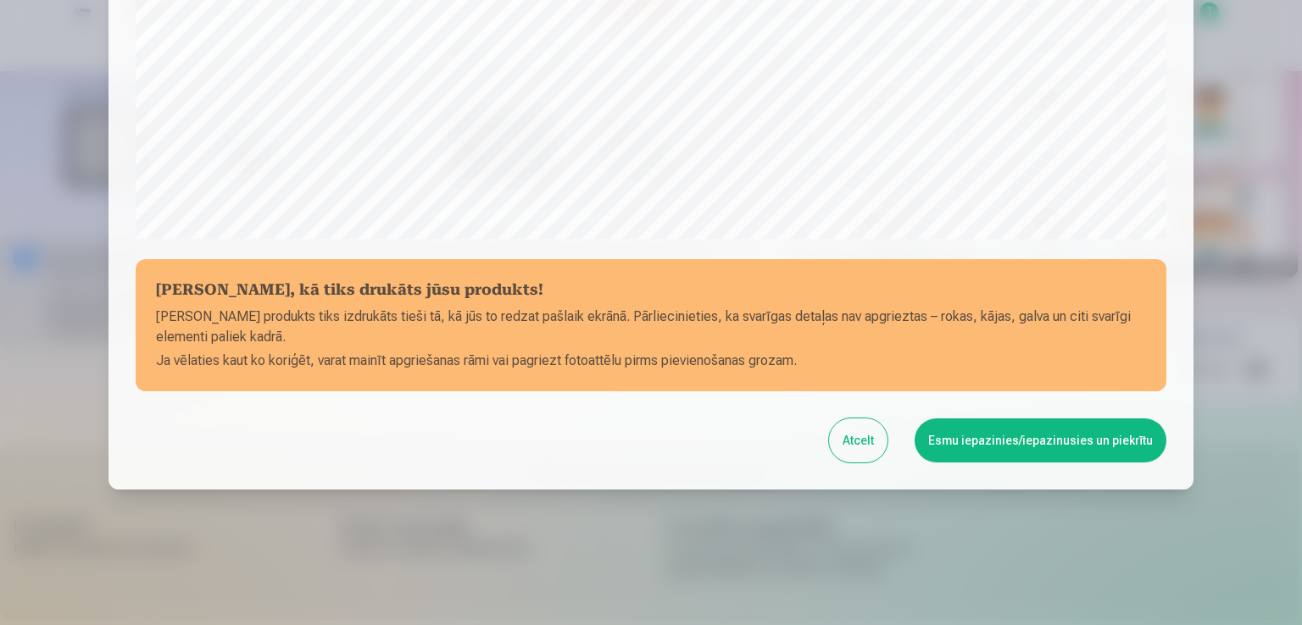
click at [1033, 441] on button "Esmu iepazinies/iepazinusies un piekrītu" at bounding box center [1040, 441] width 252 height 44
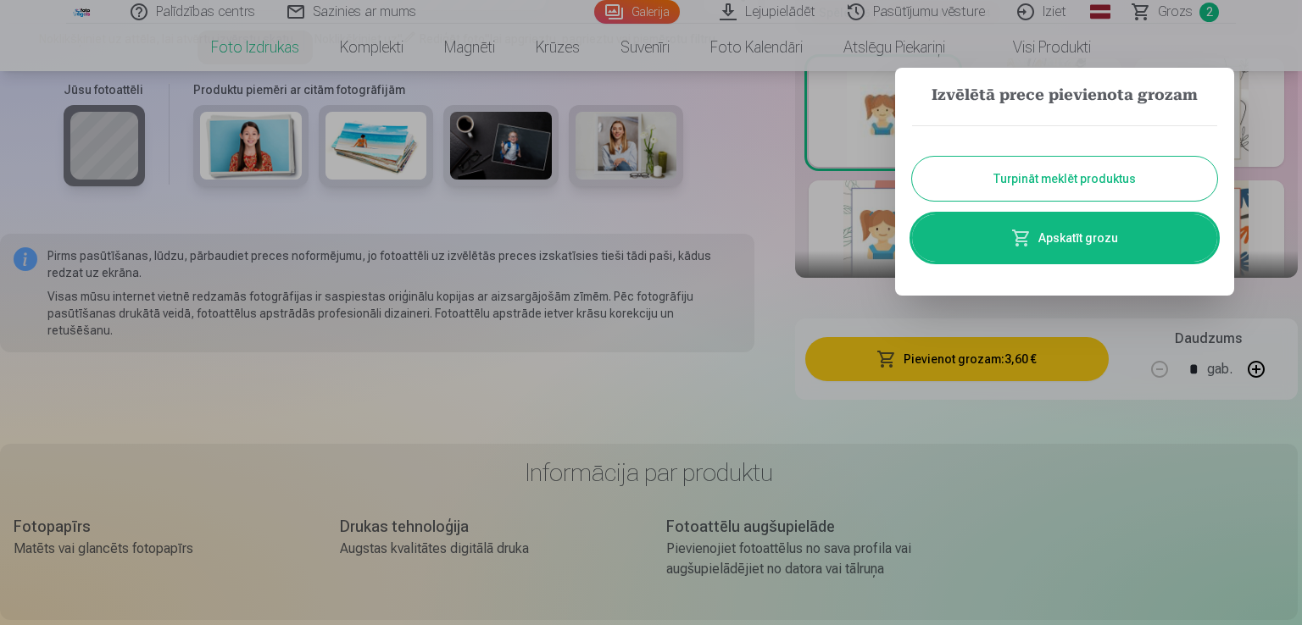
click at [1063, 184] on button "Turpināt meklēt produktus" at bounding box center [1064, 179] width 305 height 44
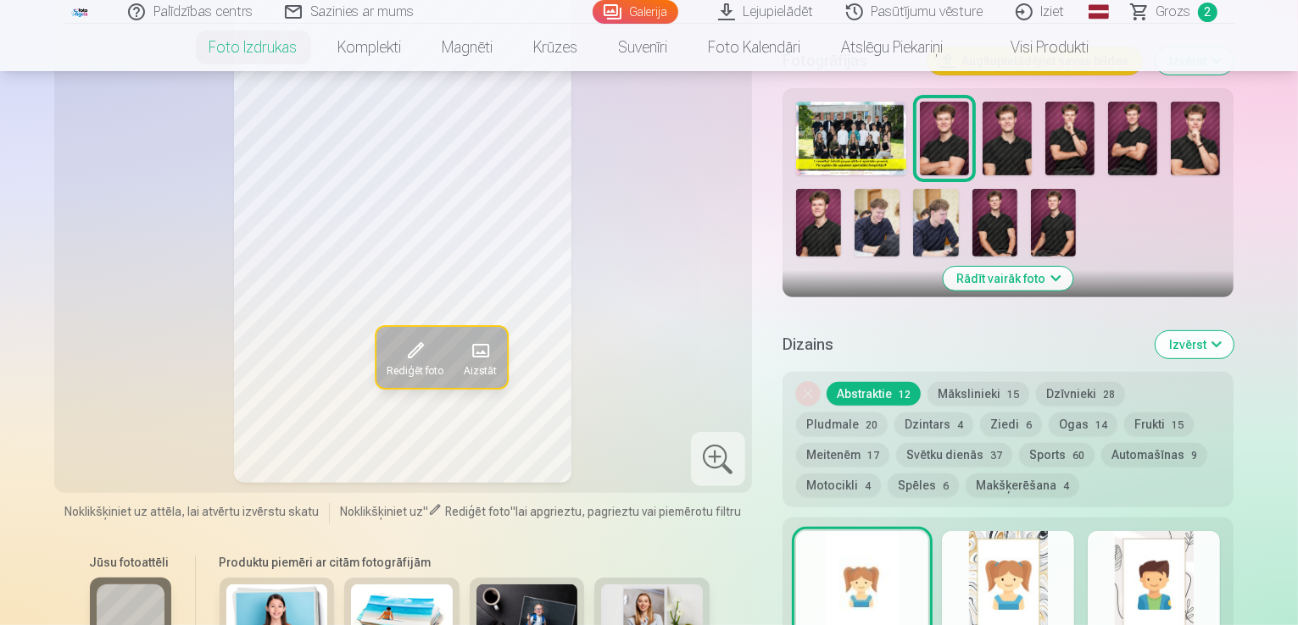
scroll to position [424, 0]
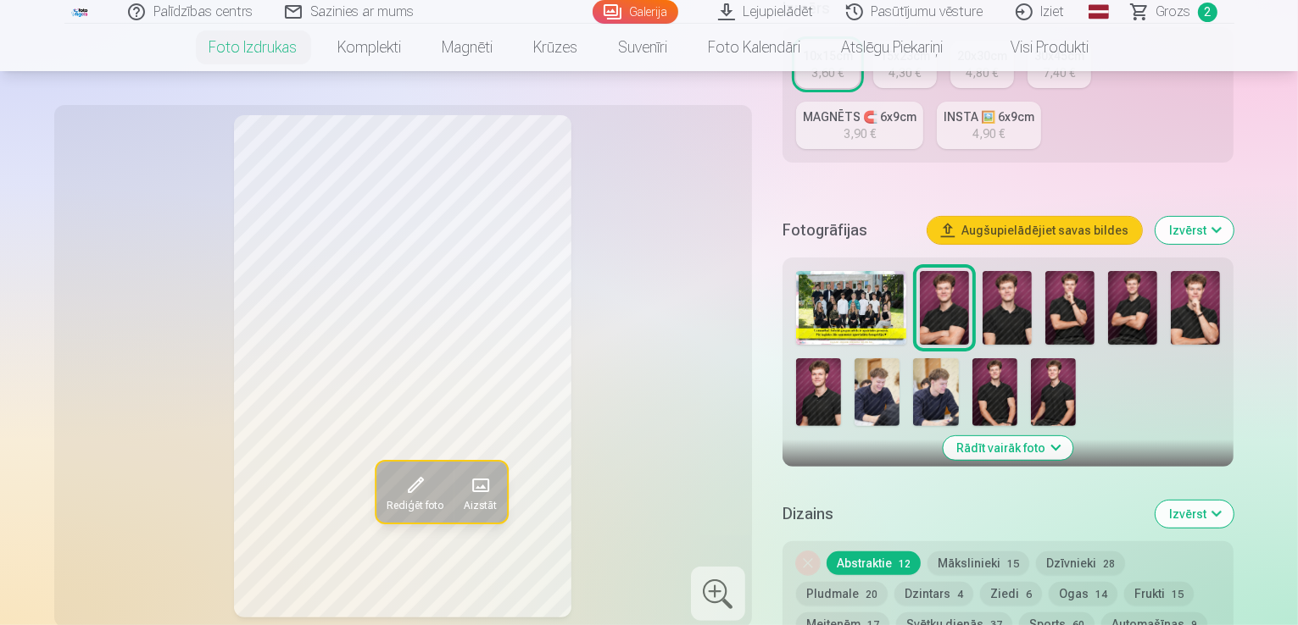
click at [1022, 271] on img at bounding box center [1006, 308] width 49 height 74
click at [1081, 271] on img at bounding box center [1069, 308] width 49 height 74
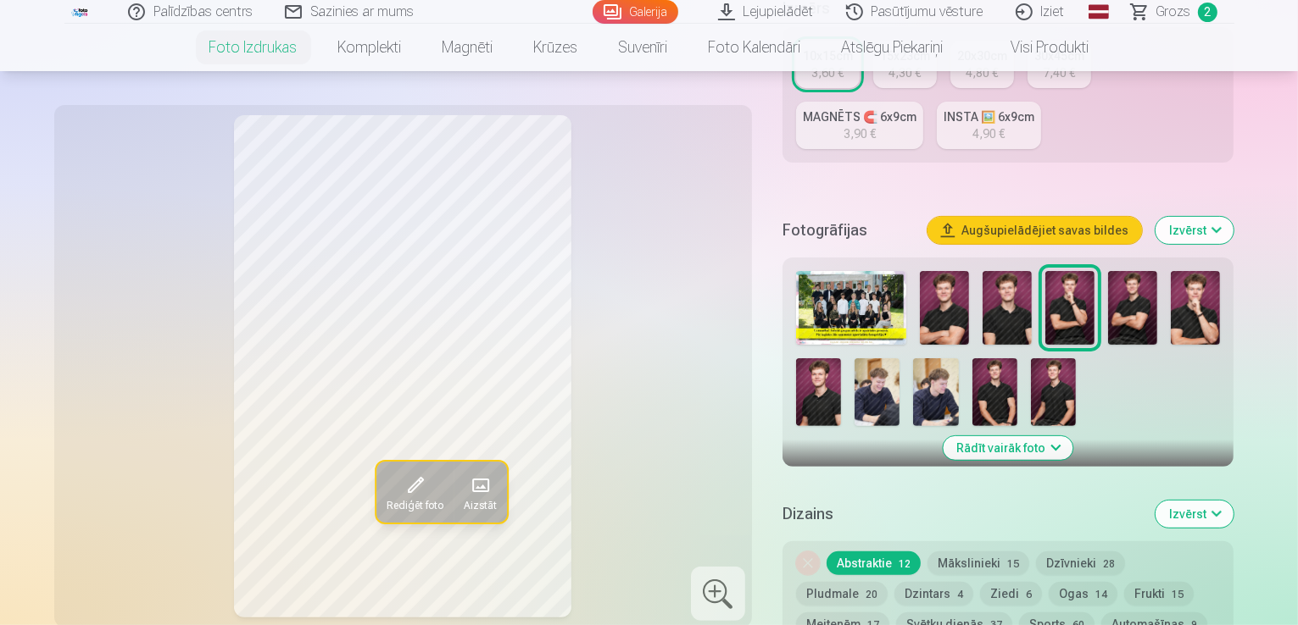
click at [1142, 271] on img at bounding box center [1132, 308] width 49 height 74
click at [1202, 271] on img at bounding box center [1194, 308] width 49 height 74
click at [1133, 275] on img at bounding box center [1132, 308] width 49 height 74
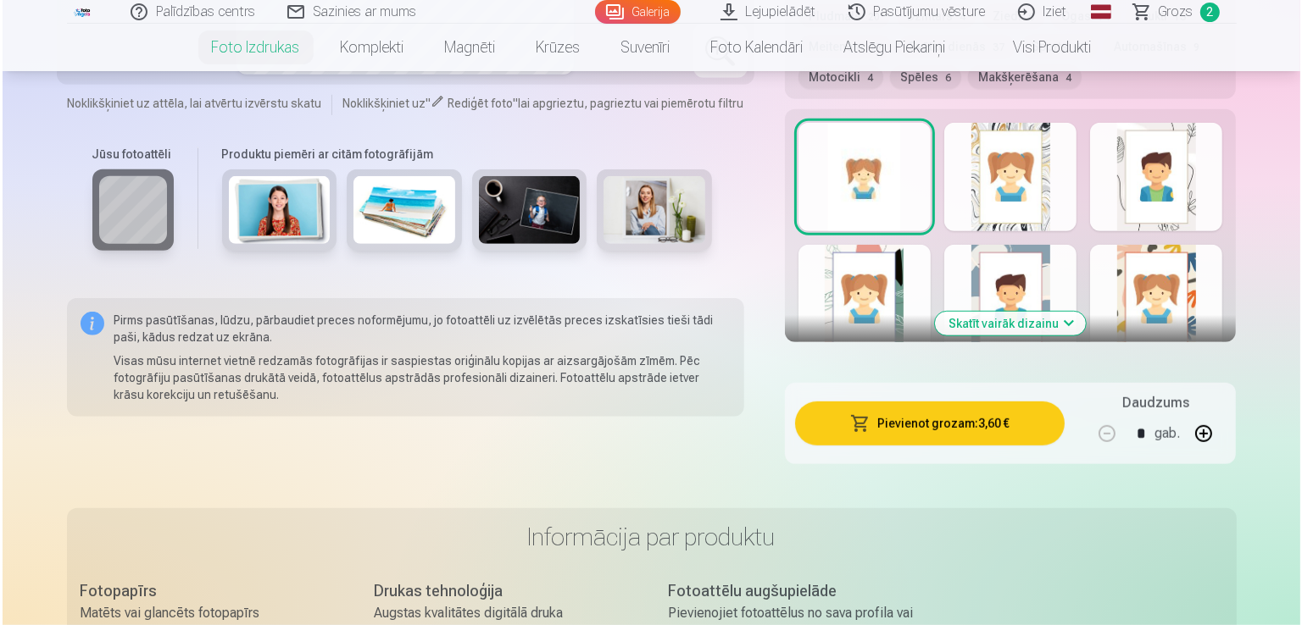
scroll to position [1017, 0]
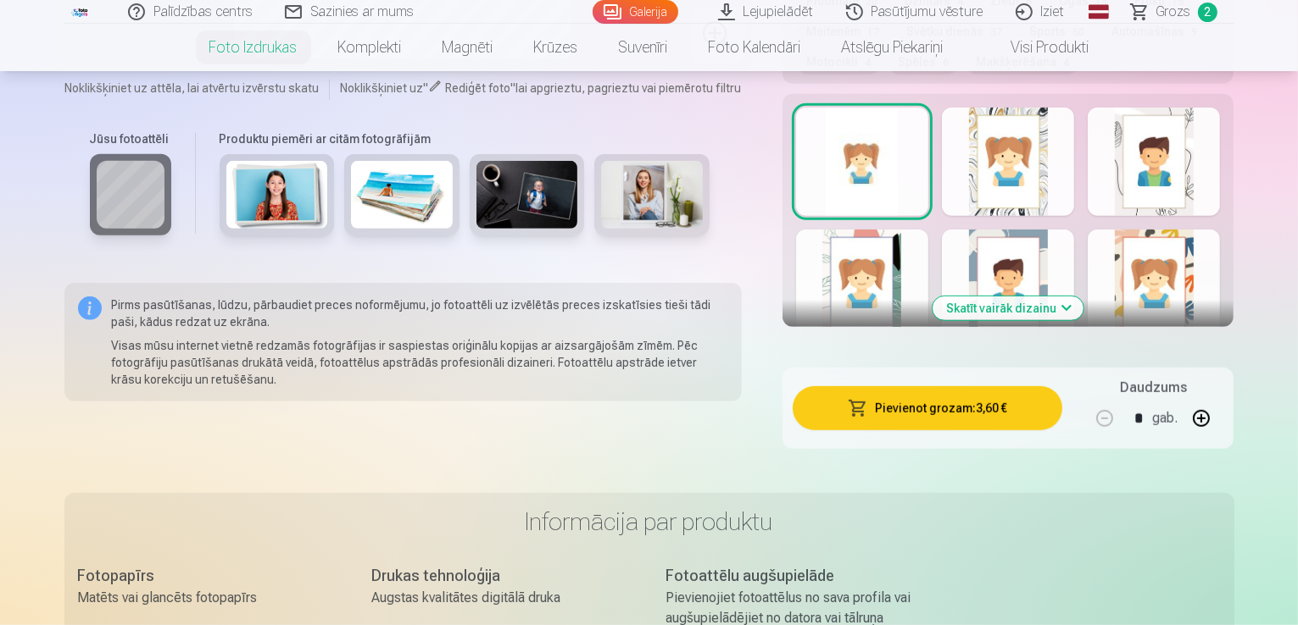
click at [992, 386] on button "Pievienot grozam : 3,60 €" at bounding box center [927, 408] width 270 height 44
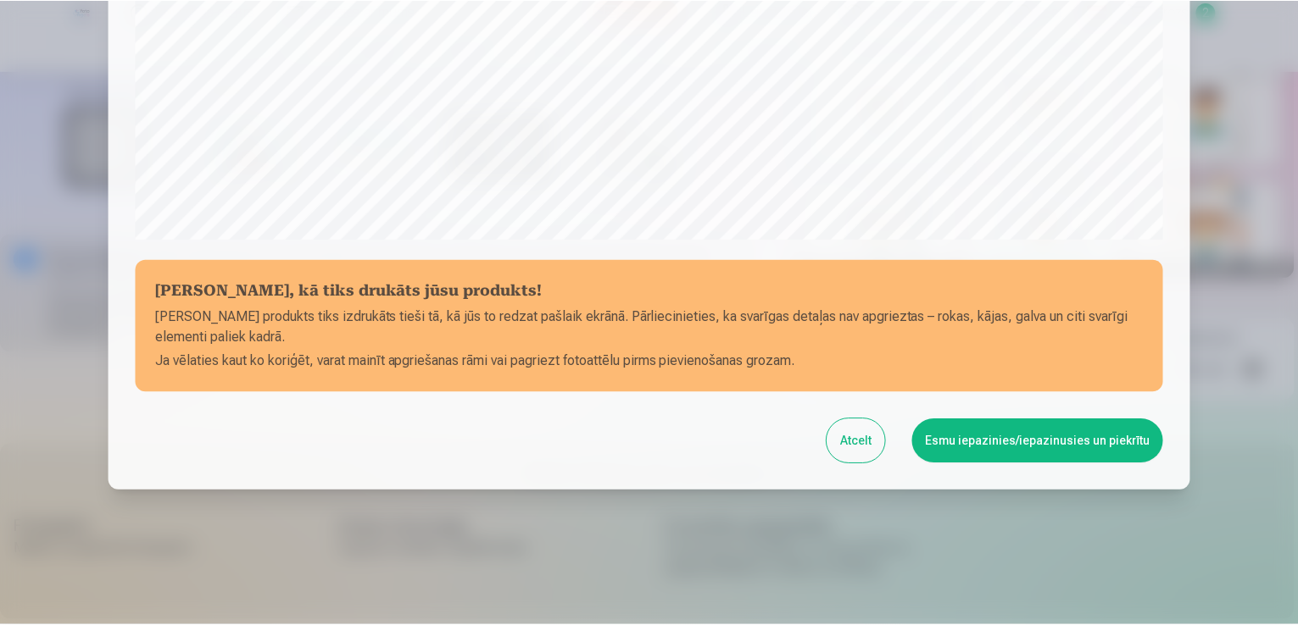
scroll to position [595, 0]
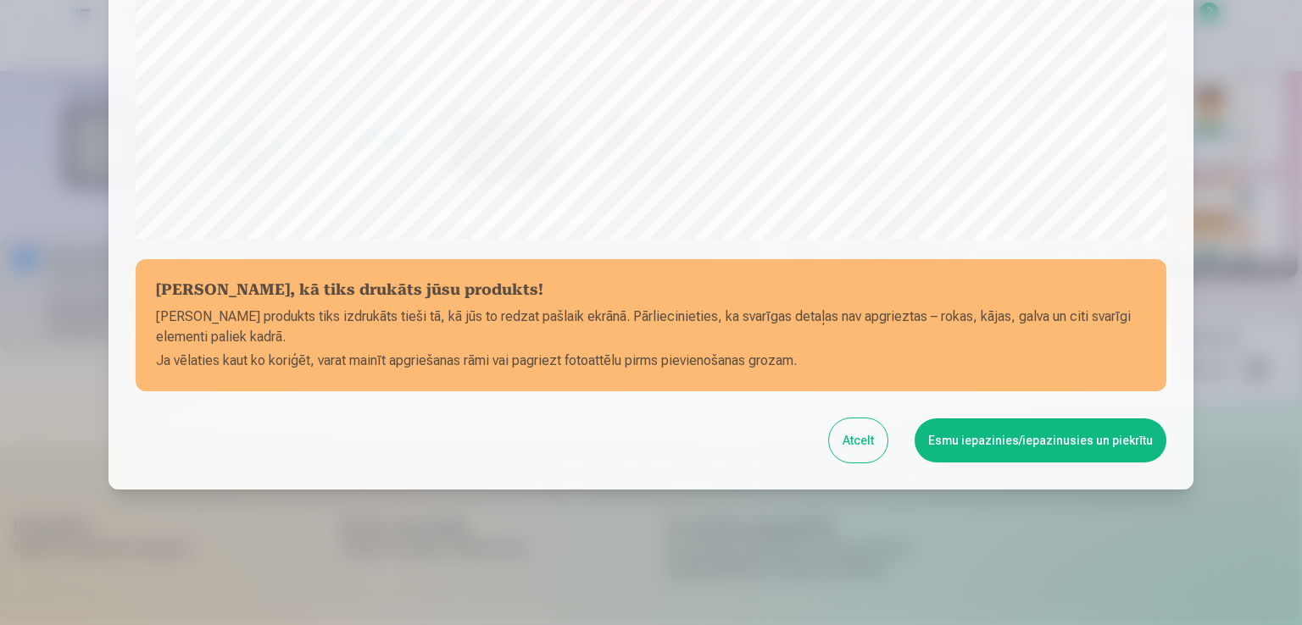
click at [1010, 431] on button "Esmu iepazinies/iepazinusies un piekrītu" at bounding box center [1040, 441] width 252 height 44
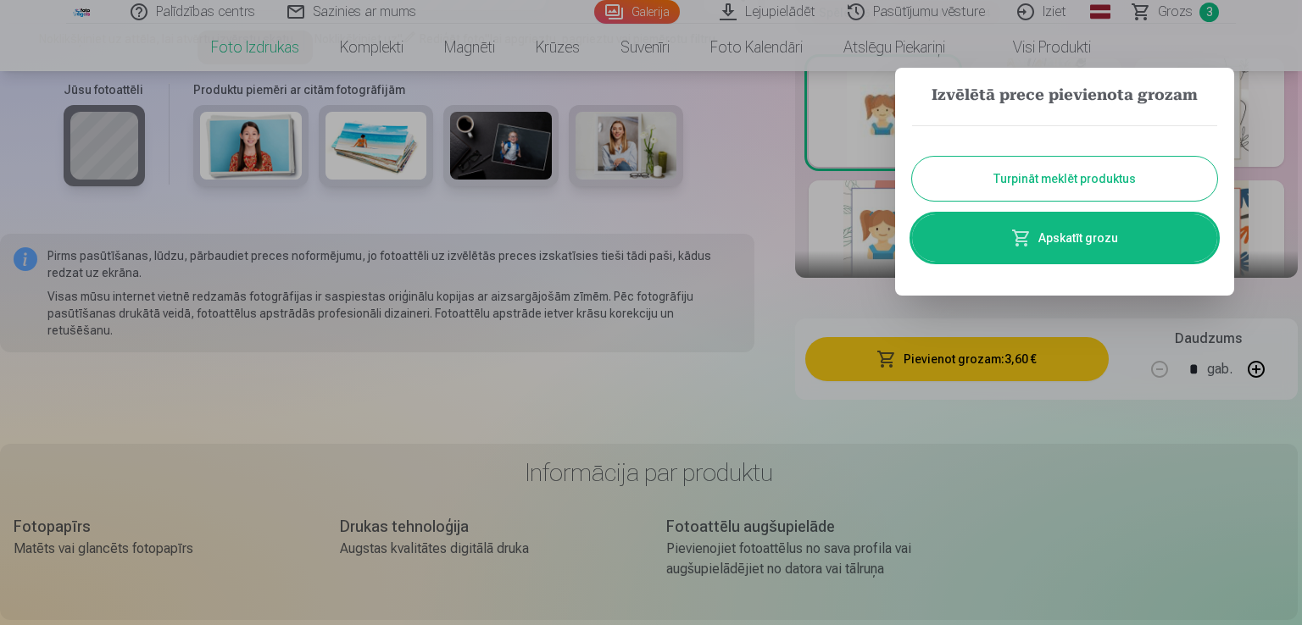
click at [1088, 183] on button "Turpināt meklēt produktus" at bounding box center [1064, 179] width 305 height 44
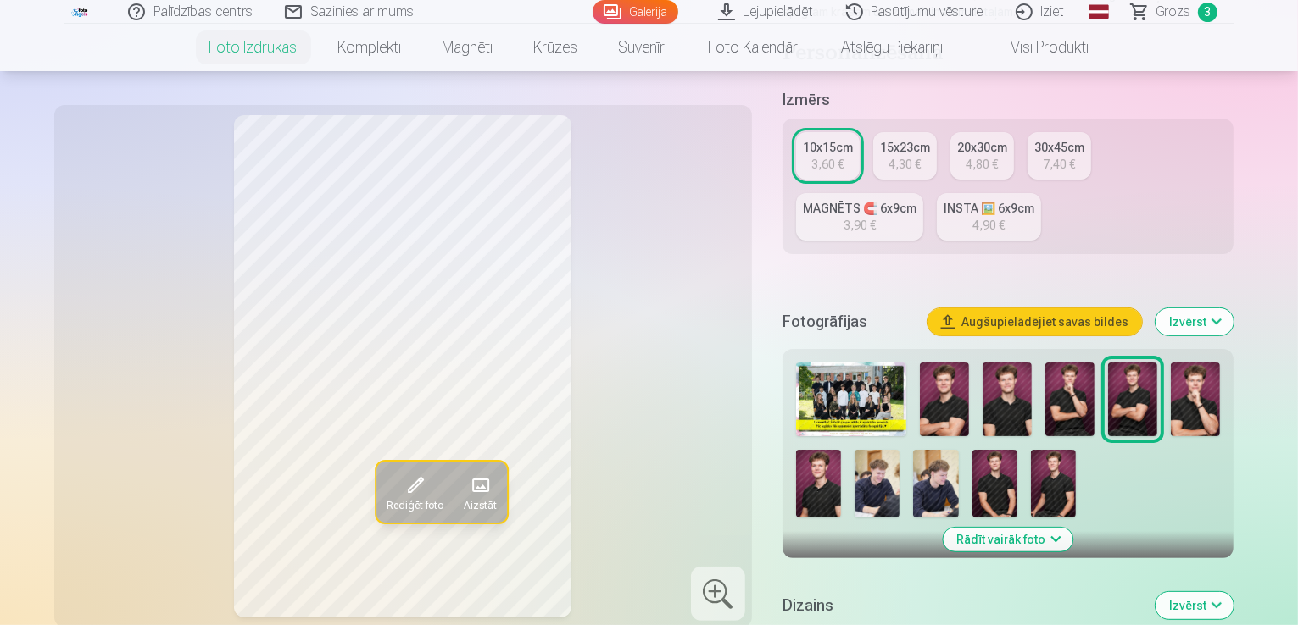
scroll to position [254, 0]
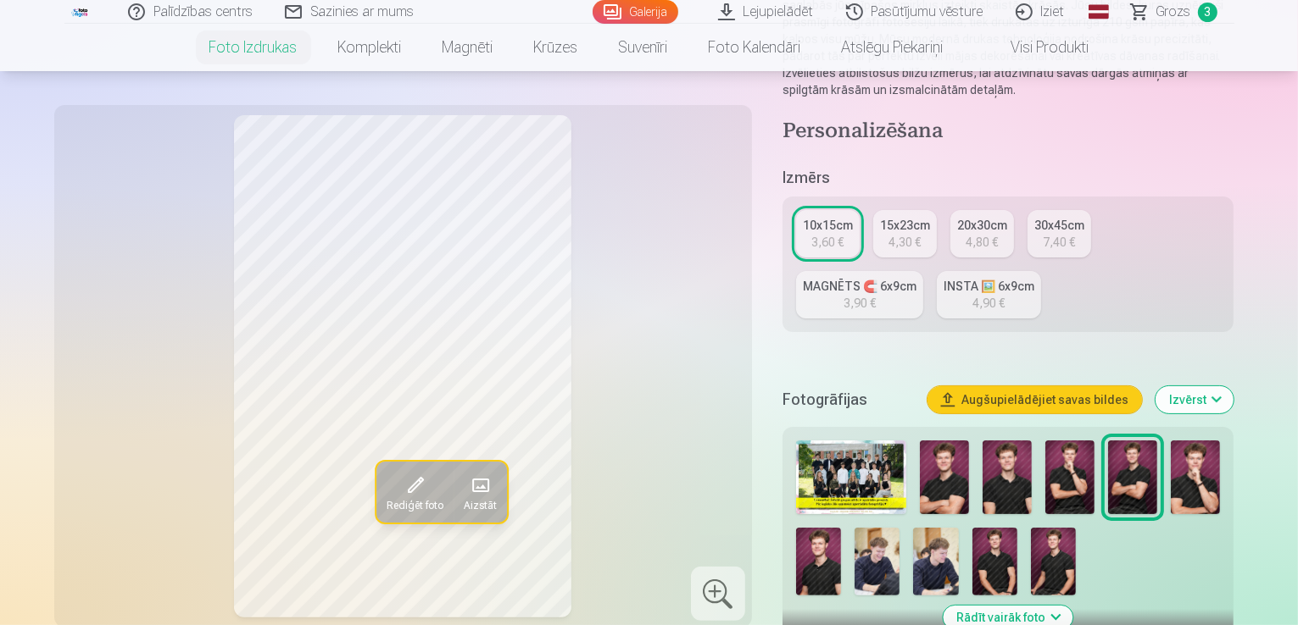
click at [1200, 441] on img at bounding box center [1194, 478] width 49 height 74
click at [841, 528] on img at bounding box center [818, 562] width 45 height 68
click at [972, 528] on img at bounding box center [994, 562] width 45 height 68
click at [1031, 528] on img at bounding box center [1053, 562] width 45 height 68
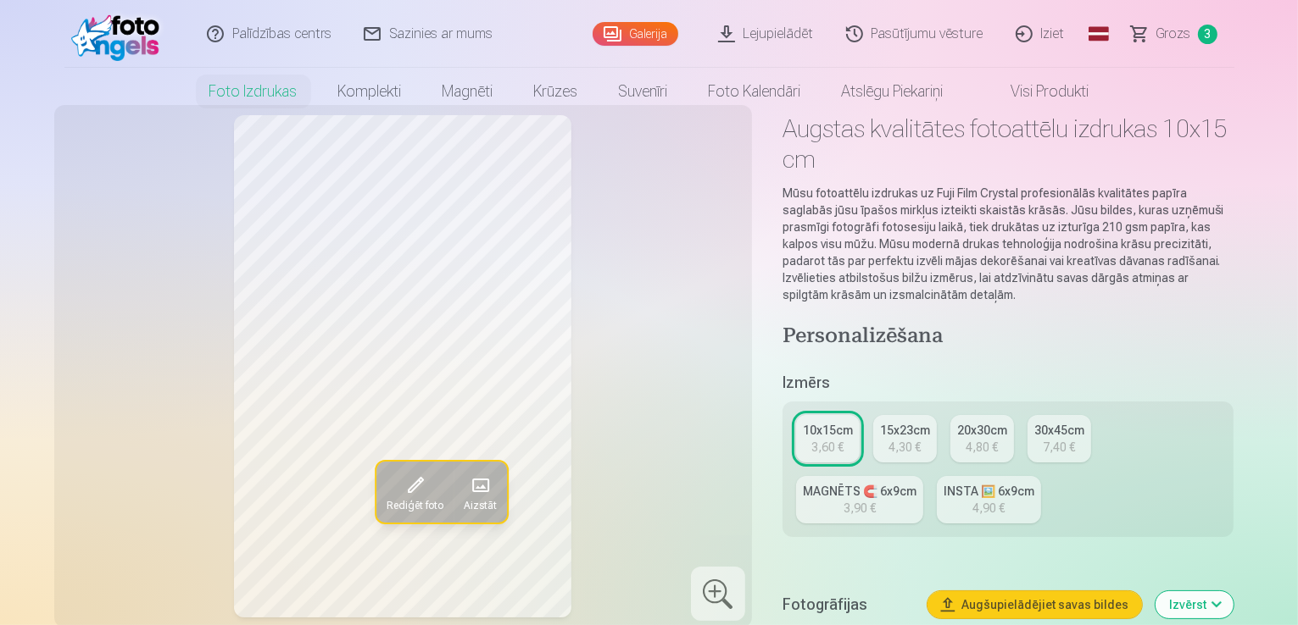
scroll to position [0, 0]
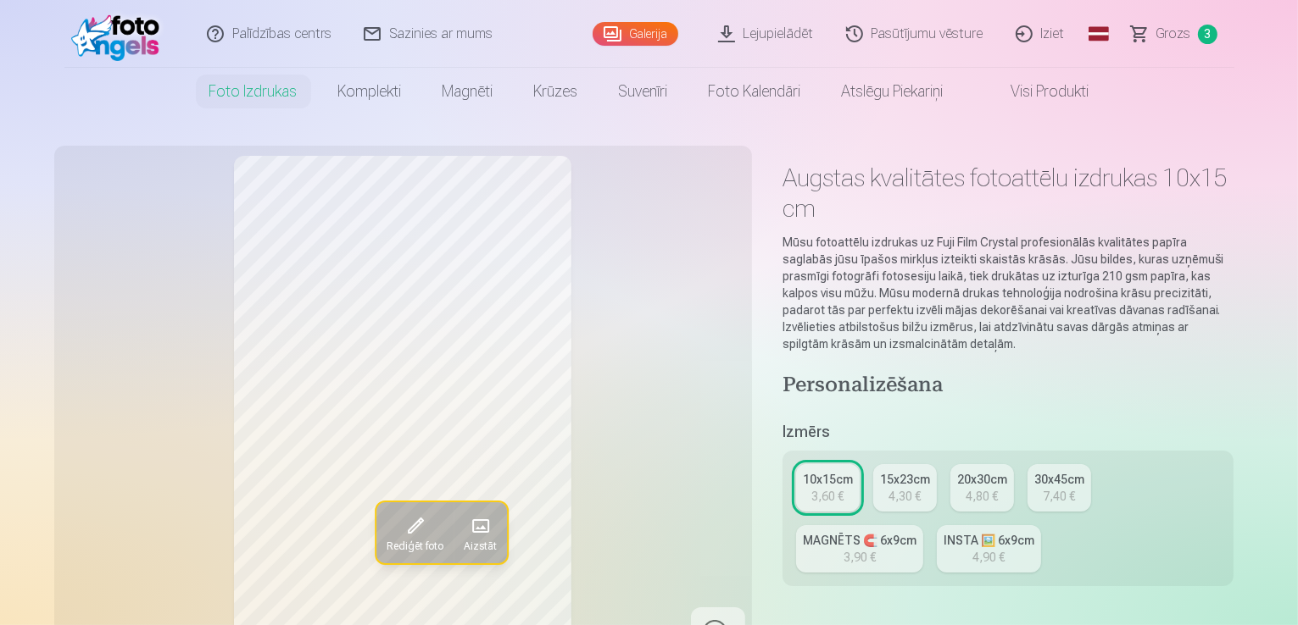
click at [1183, 35] on span "Grozs" at bounding box center [1173, 34] width 35 height 20
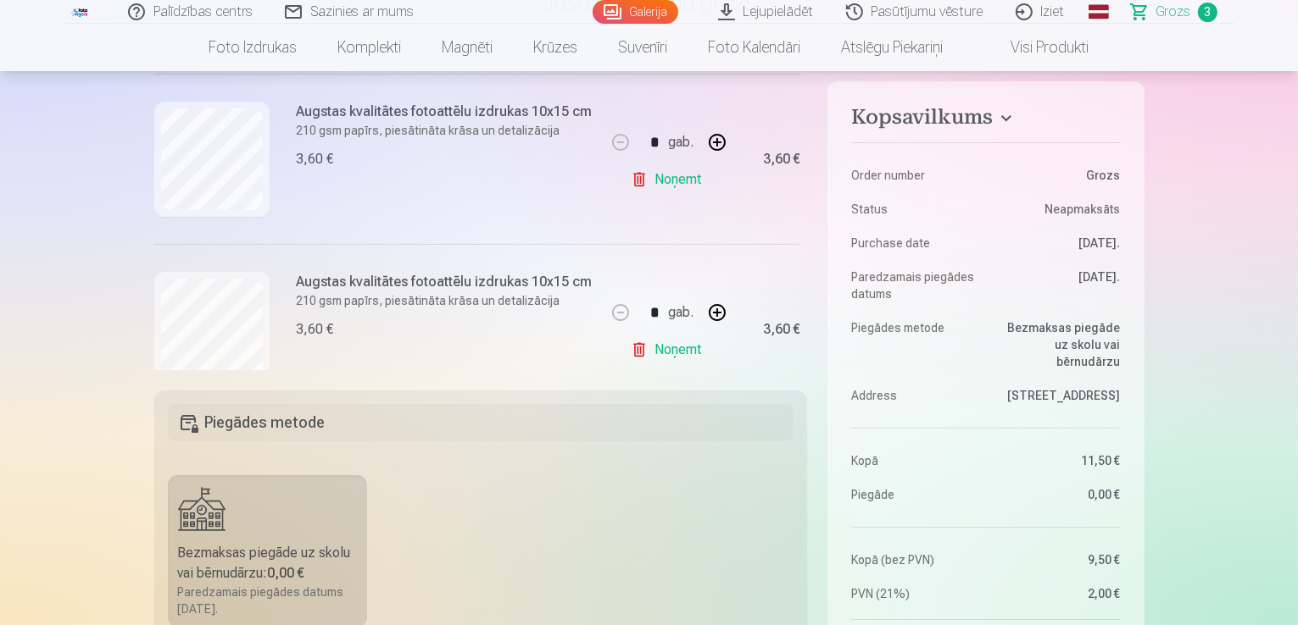
scroll to position [324, 0]
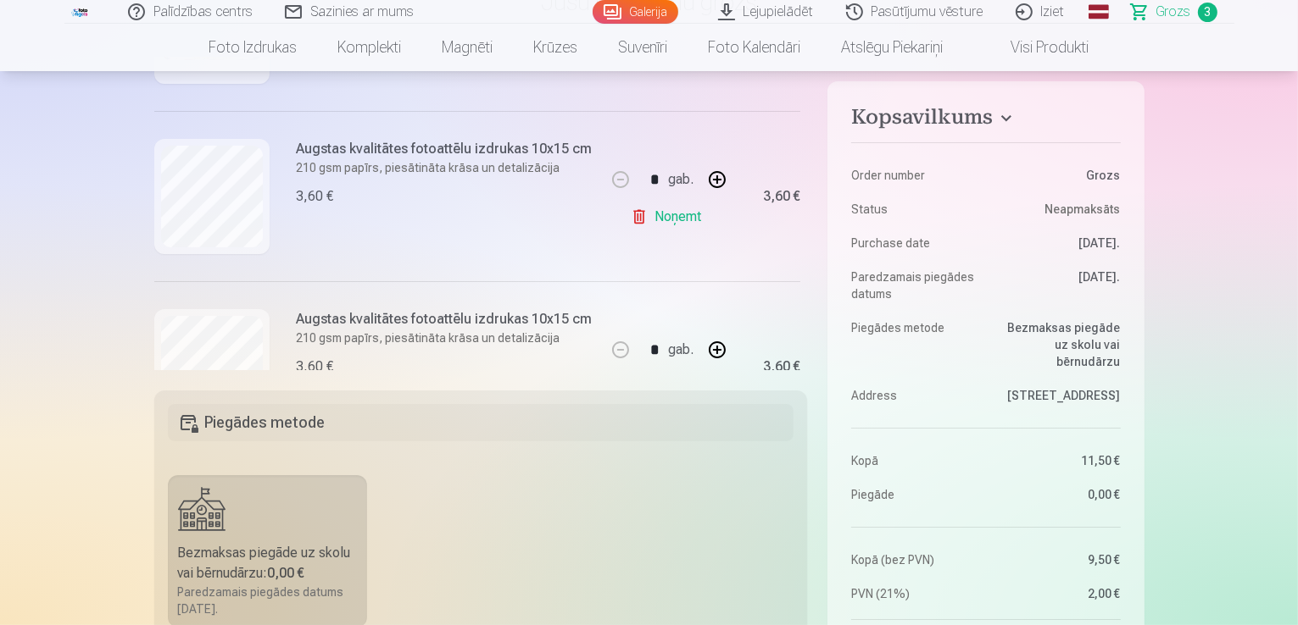
click at [675, 218] on link "Noņemt" at bounding box center [669, 217] width 77 height 34
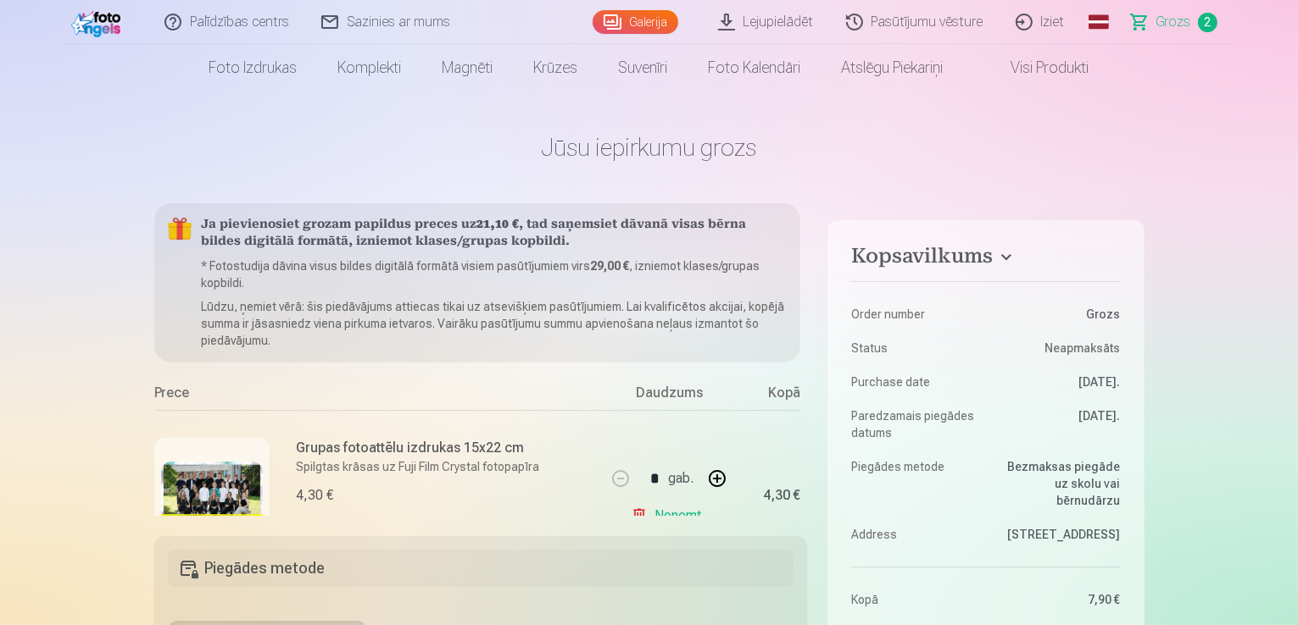
scroll to position [0, 0]
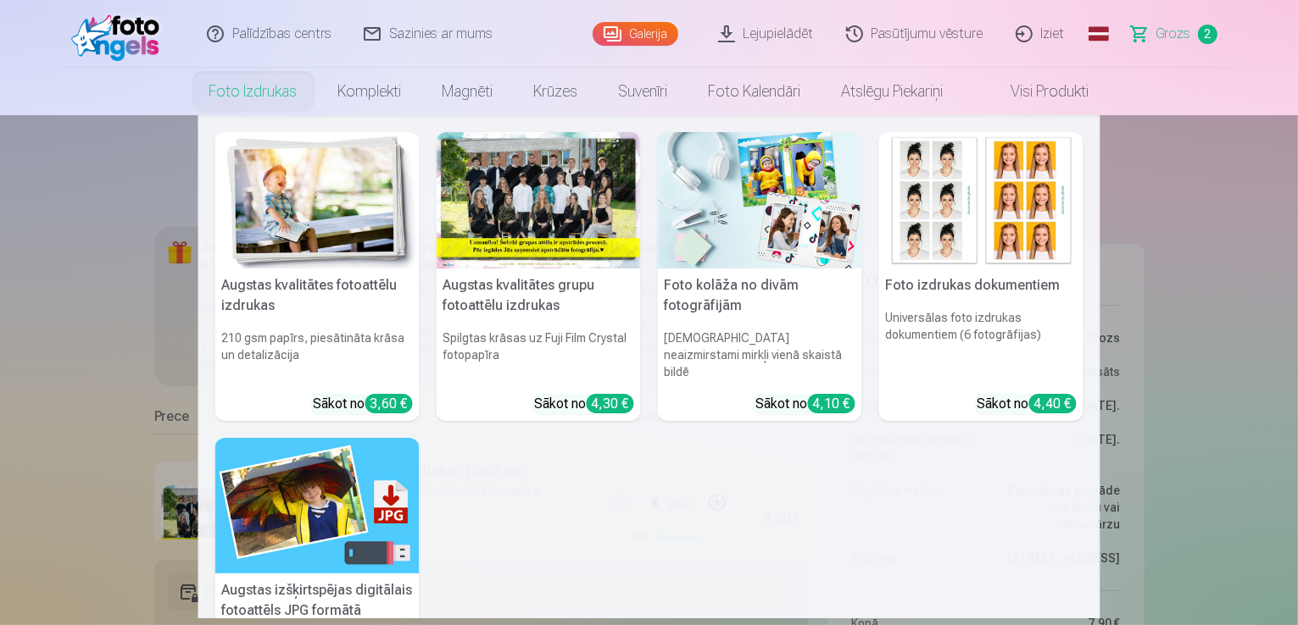
click at [275, 96] on link "Foto izdrukas" at bounding box center [253, 91] width 129 height 47
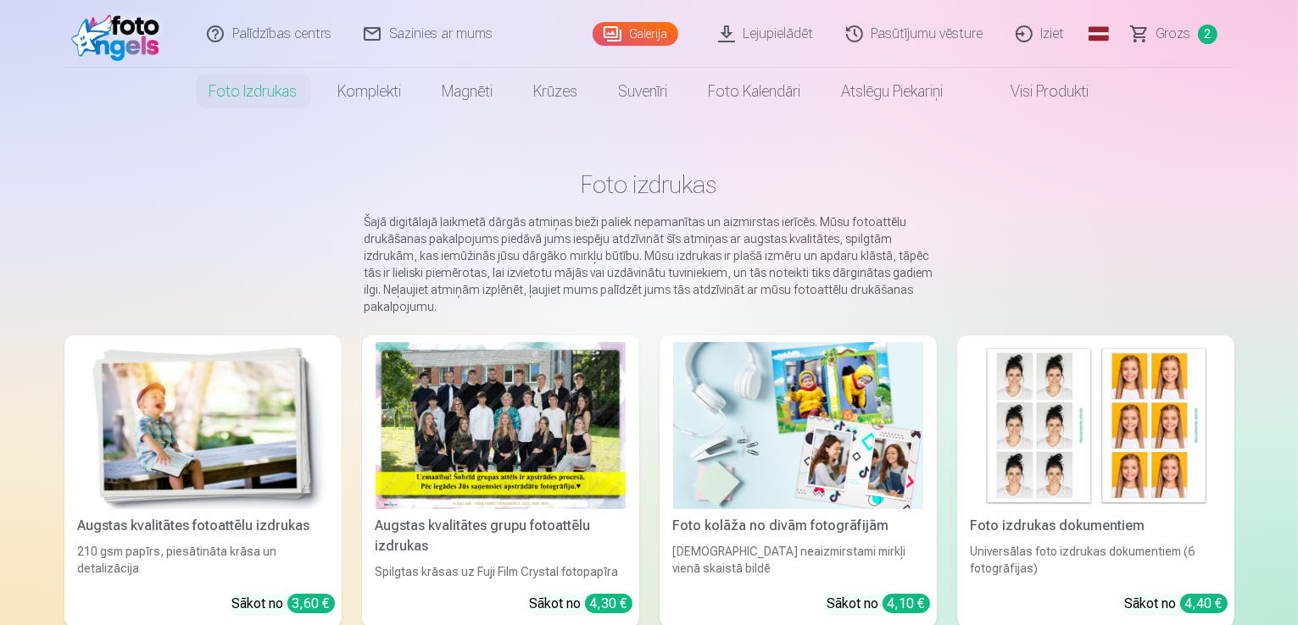
click at [659, 32] on link "Galerija" at bounding box center [635, 34] width 86 height 24
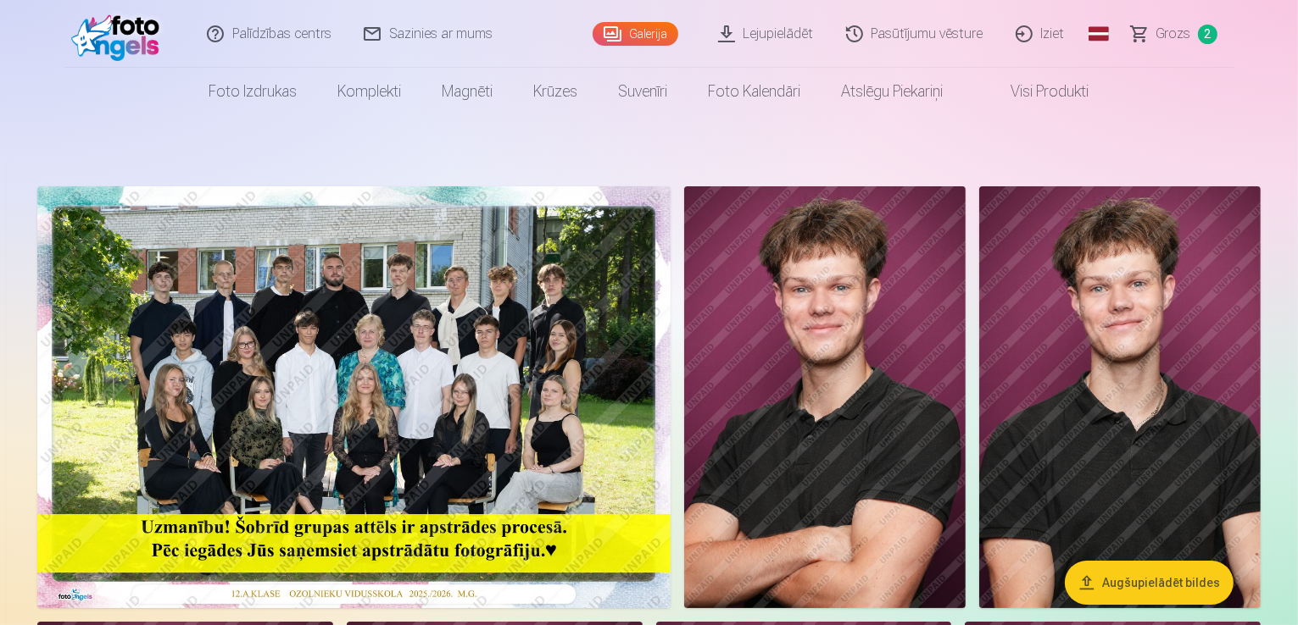
click at [1179, 31] on span "Grozs" at bounding box center [1173, 34] width 35 height 20
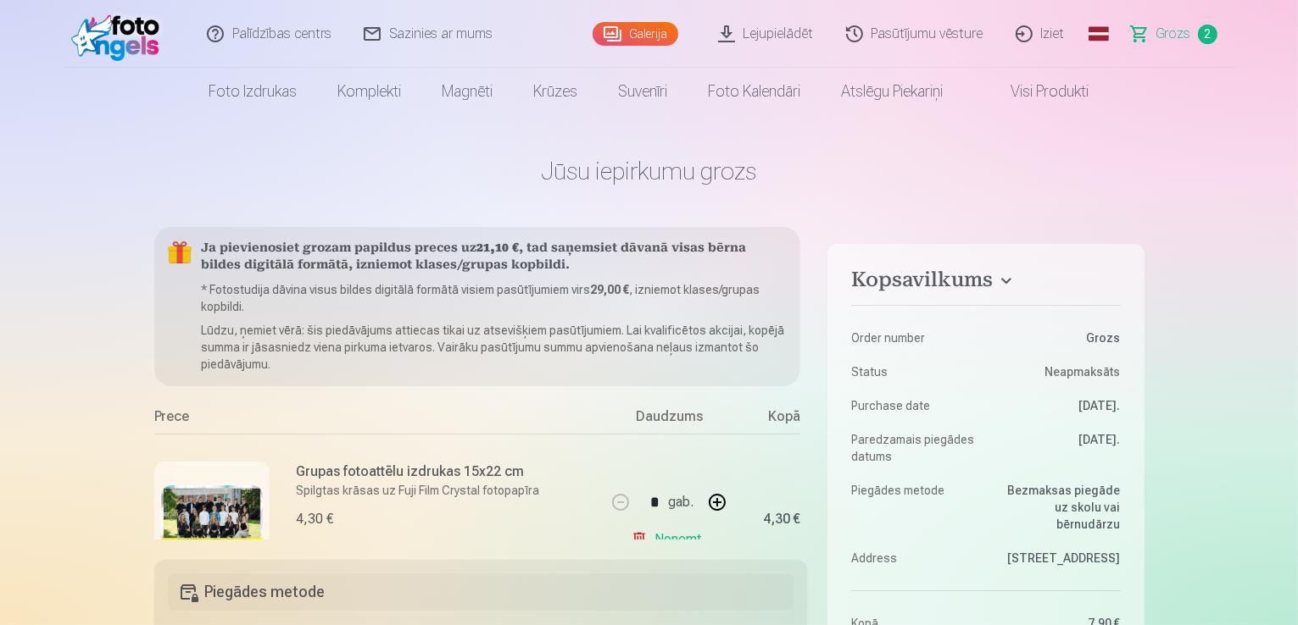
scroll to position [238, 0]
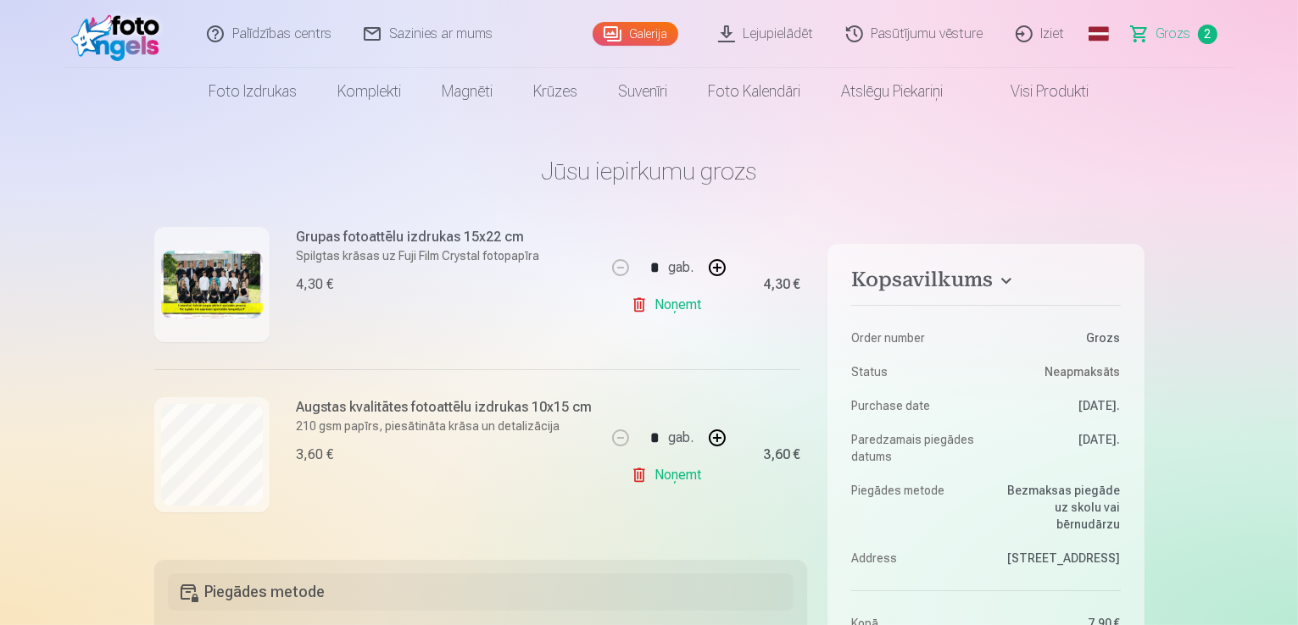
click at [637, 299] on link "Noņemt" at bounding box center [669, 305] width 77 height 34
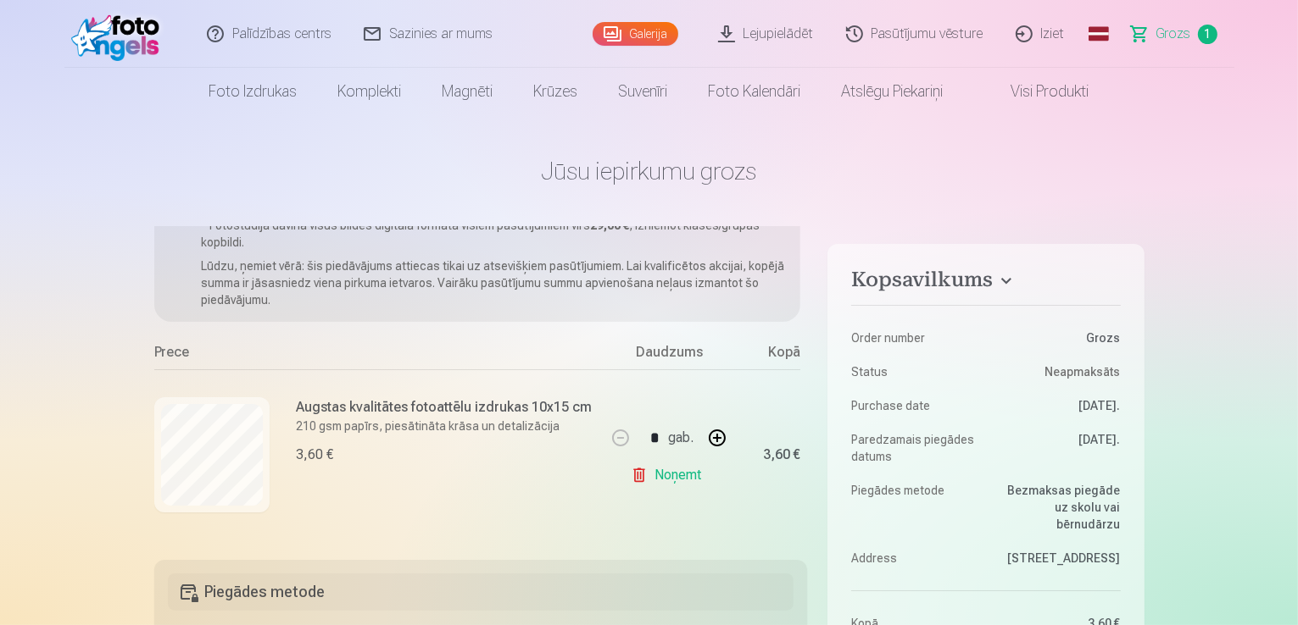
click at [653, 472] on link "Noņemt" at bounding box center [669, 476] width 77 height 34
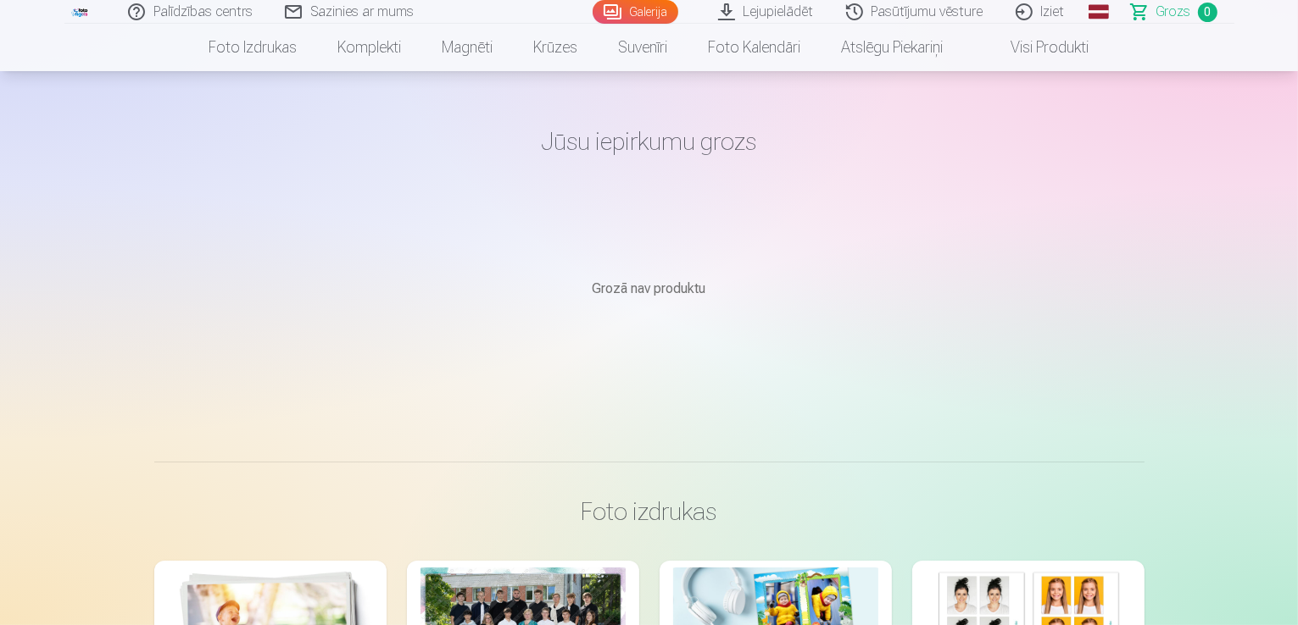
scroll to position [0, 0]
